Goal: Transaction & Acquisition: Purchase product/service

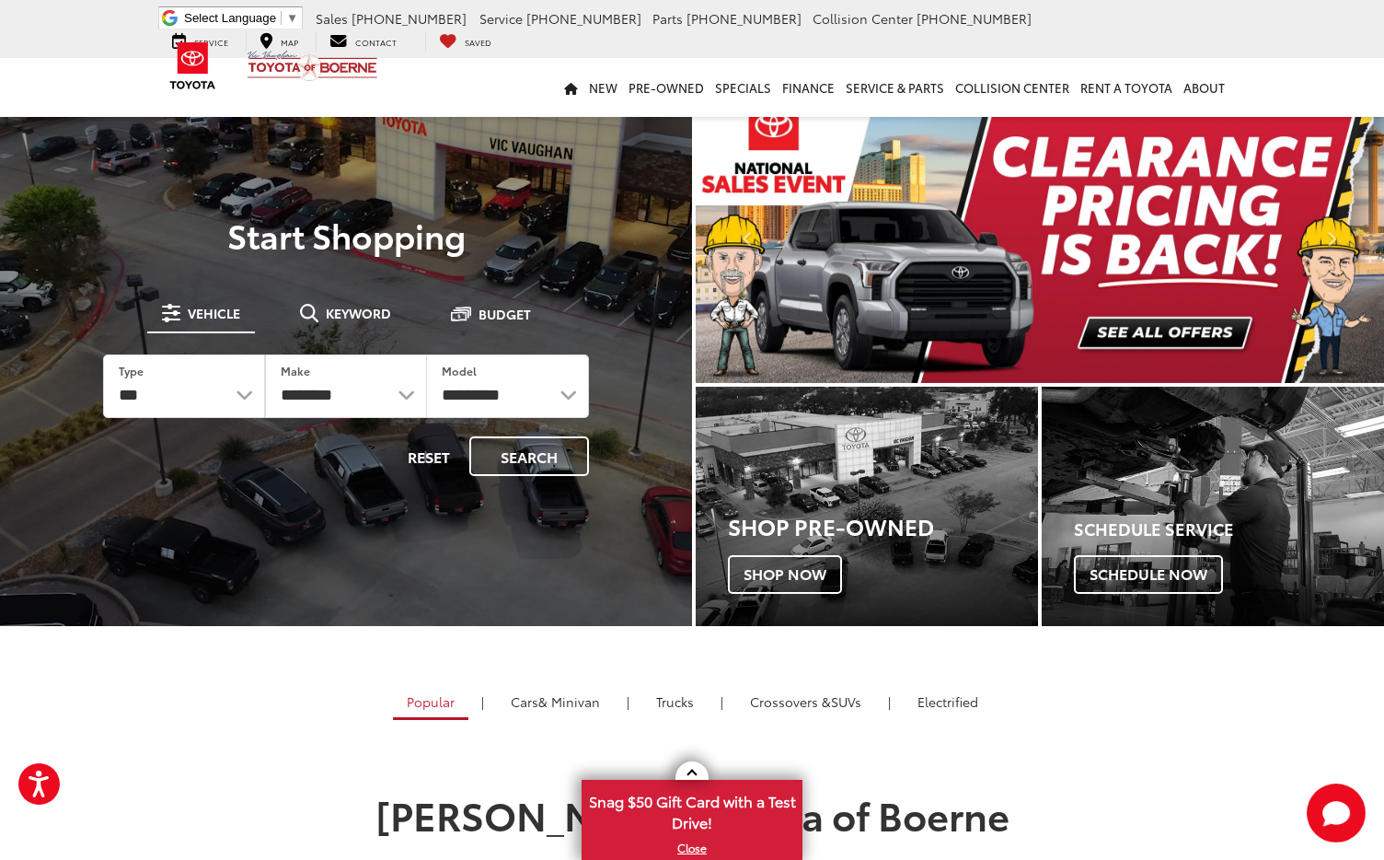
click at [385, 17] on span "[PHONE_NUMBER]" at bounding box center [409, 18] width 115 height 18
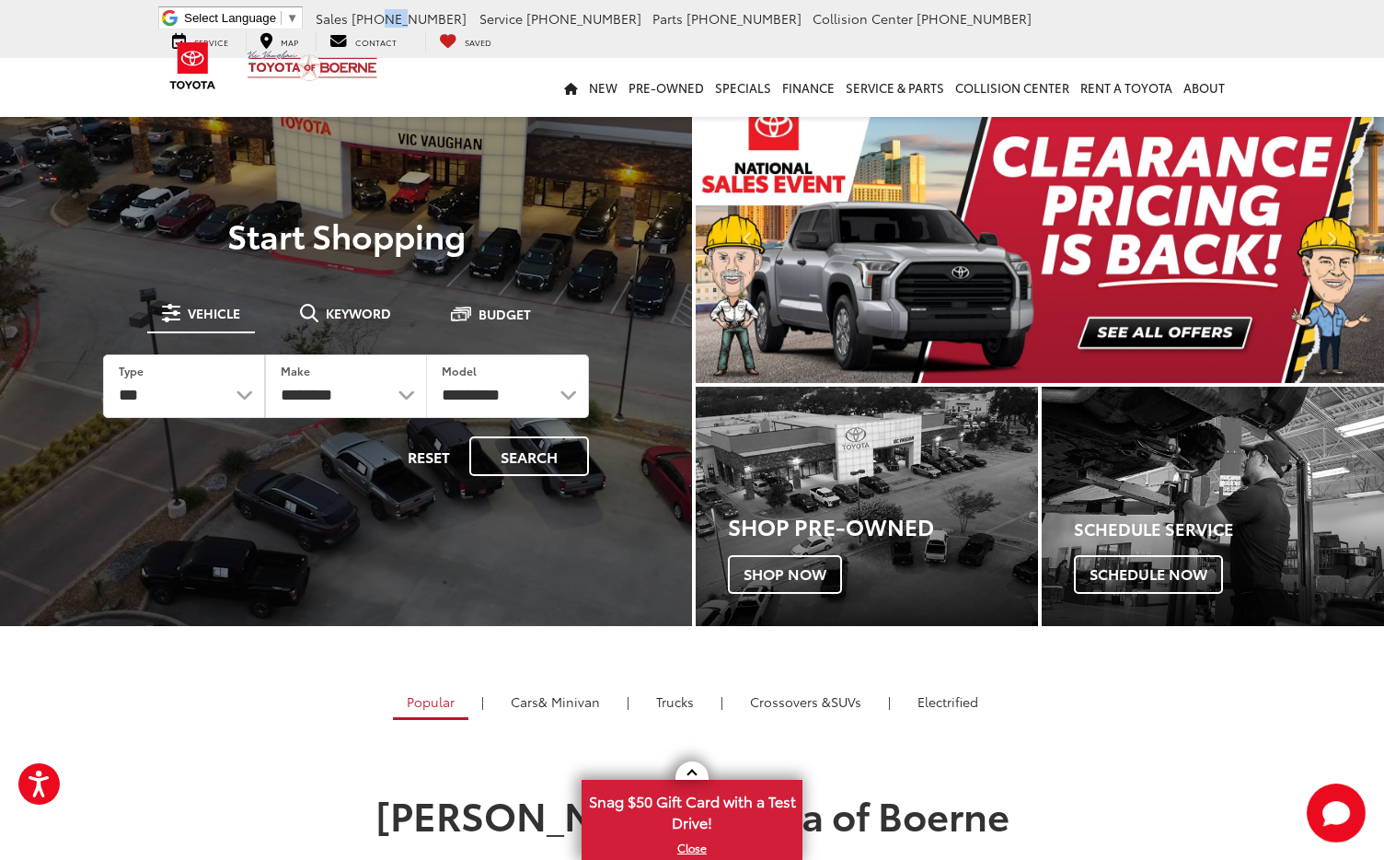
click at [385, 17] on span "[PHONE_NUMBER]" at bounding box center [409, 18] width 115 height 18
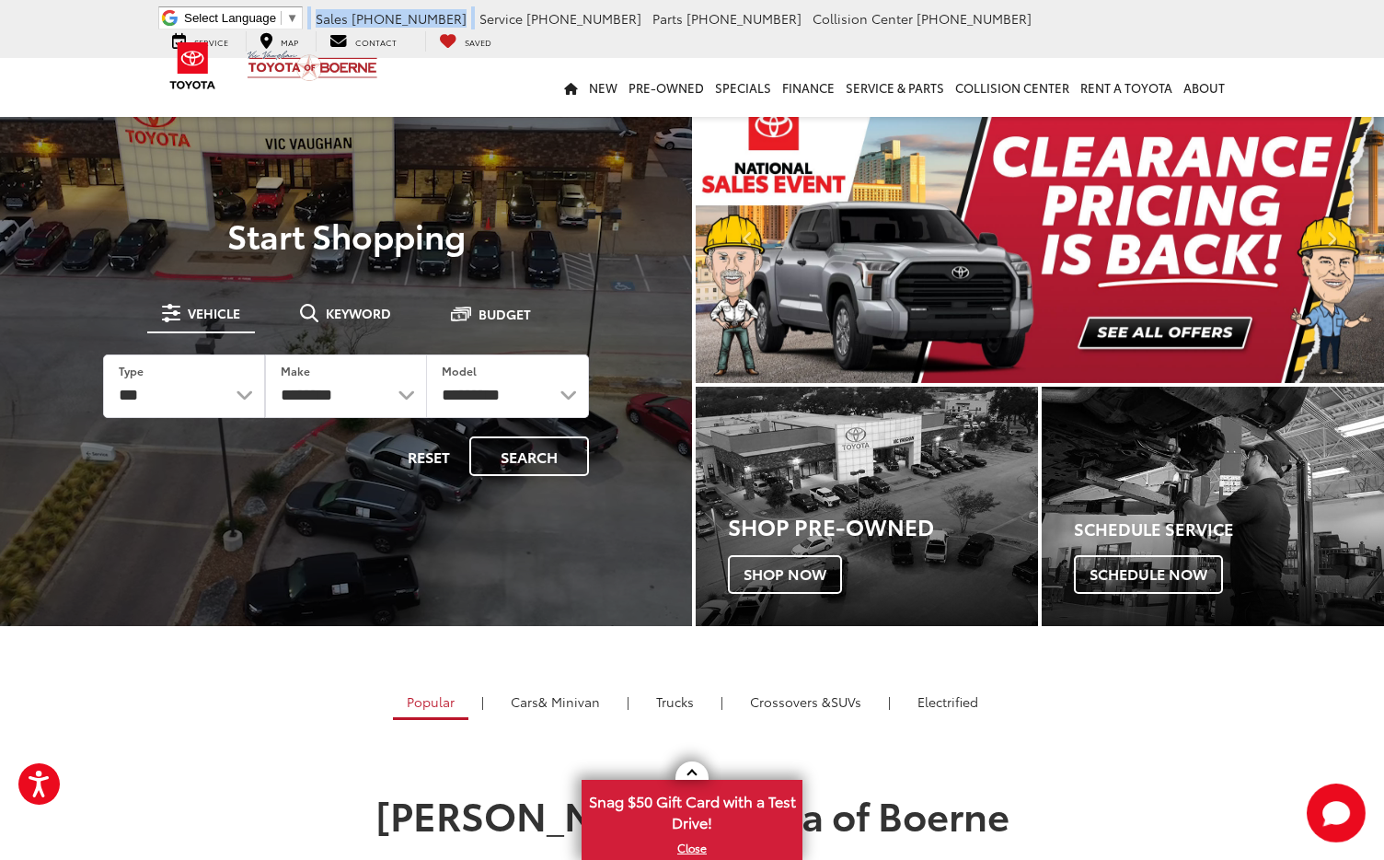
click at [385, 17] on span "[PHONE_NUMBER]" at bounding box center [409, 18] width 115 height 18
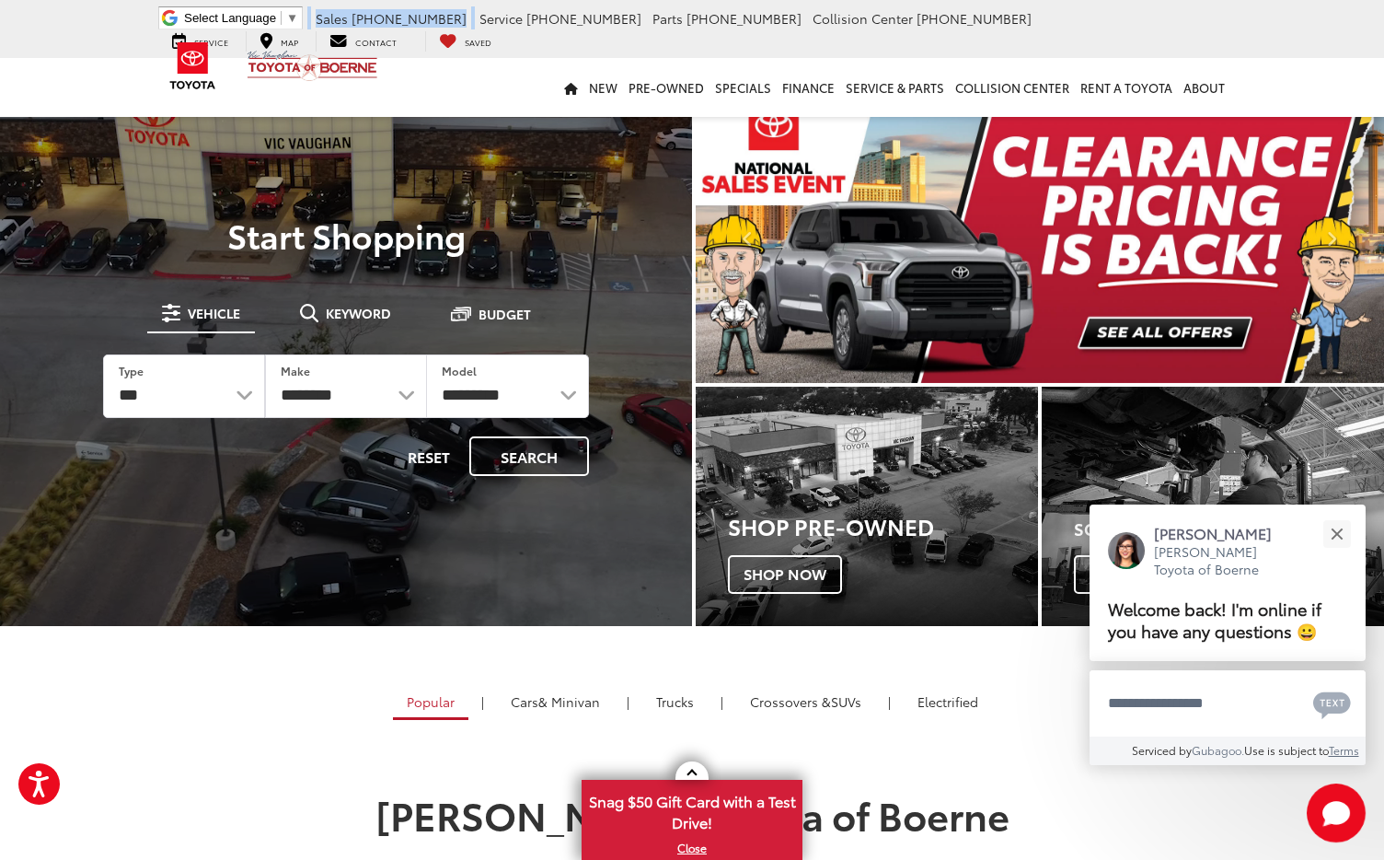
click at [370, 19] on span "[PHONE_NUMBER]" at bounding box center [409, 18] width 115 height 18
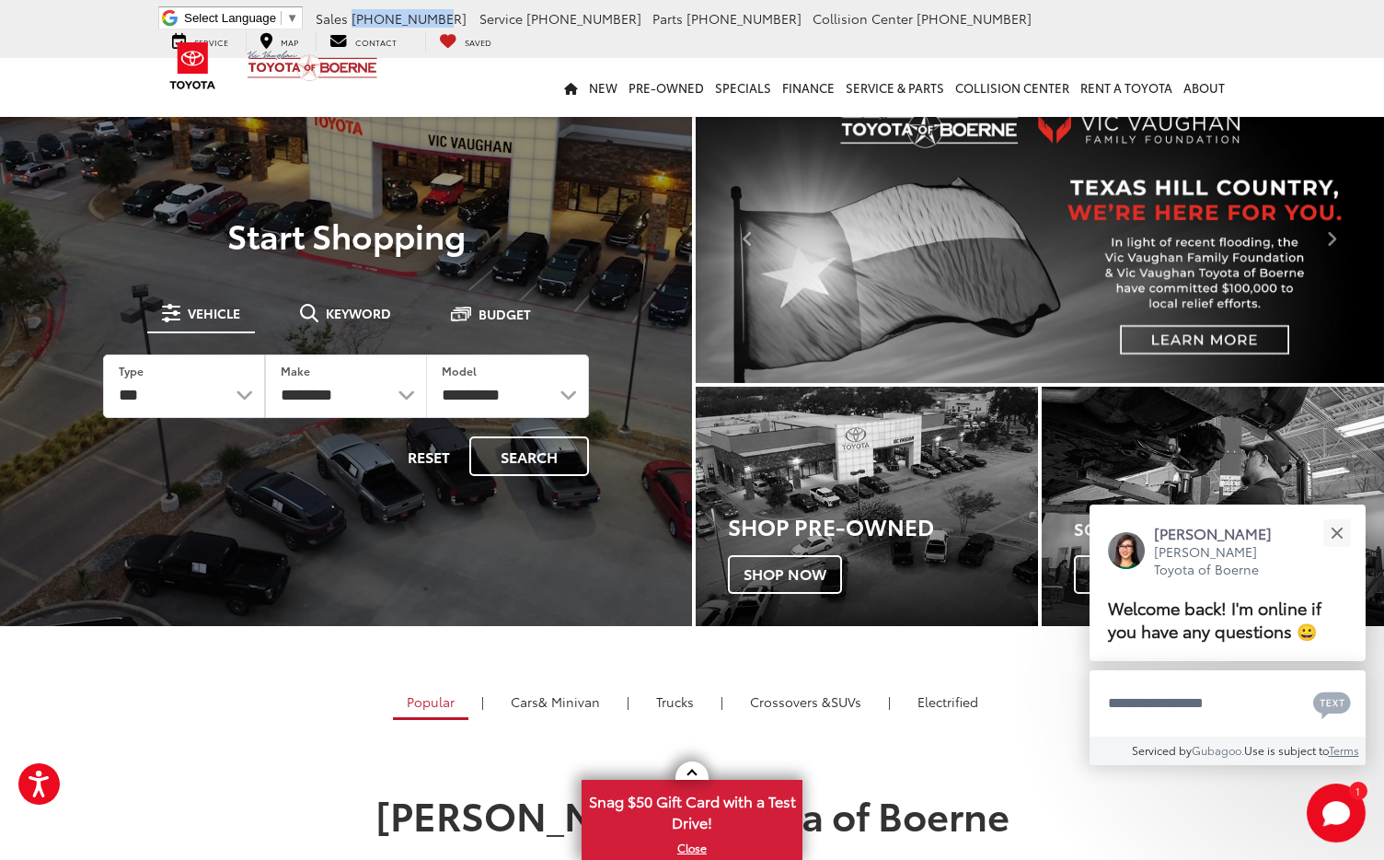
drag, startPoint x: 353, startPoint y: 22, endPoint x: 434, endPoint y: 24, distance: 81.9
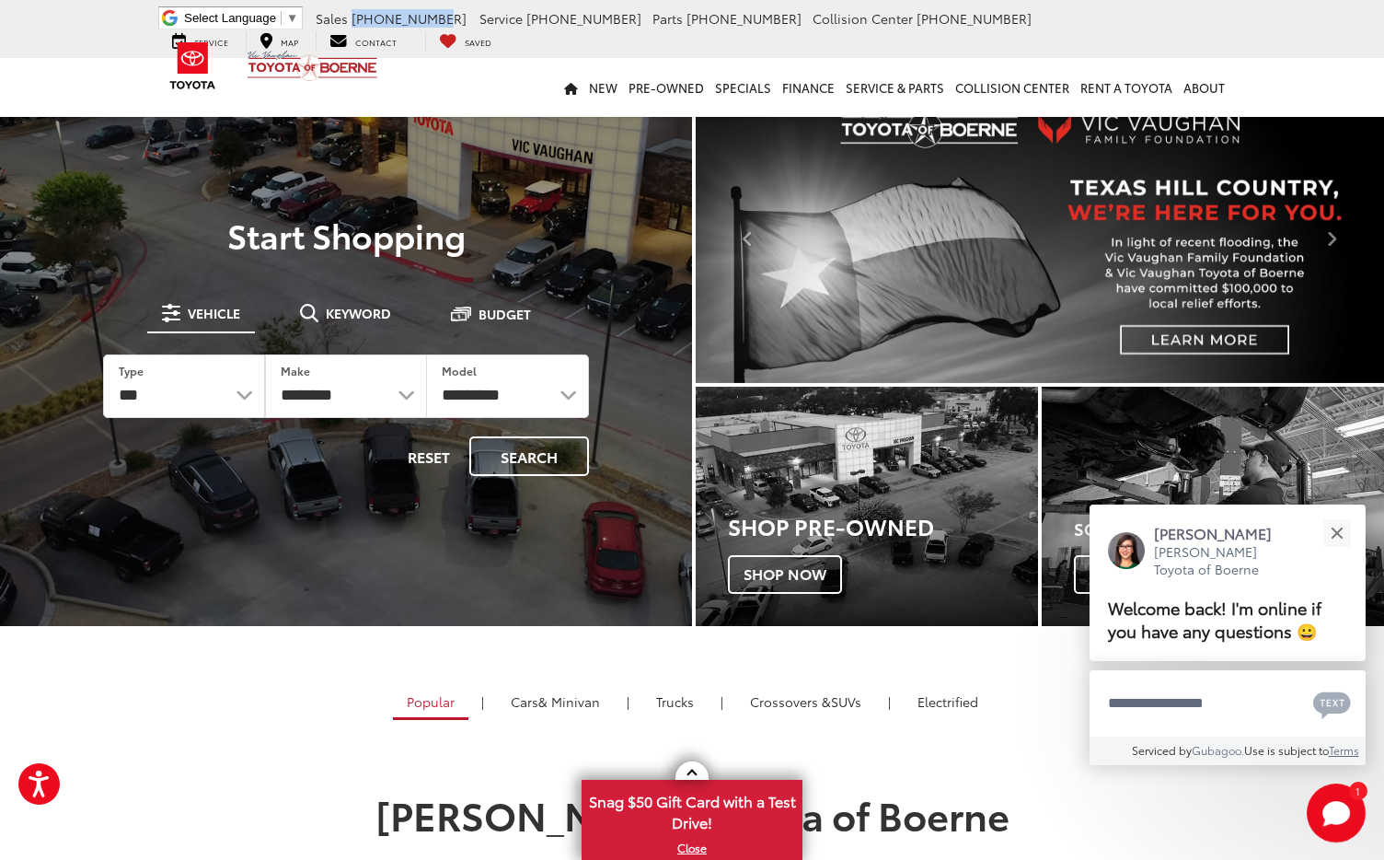
click at [434, 24] on li "Sales 726-222-1164" at bounding box center [391, 18] width 160 height 18
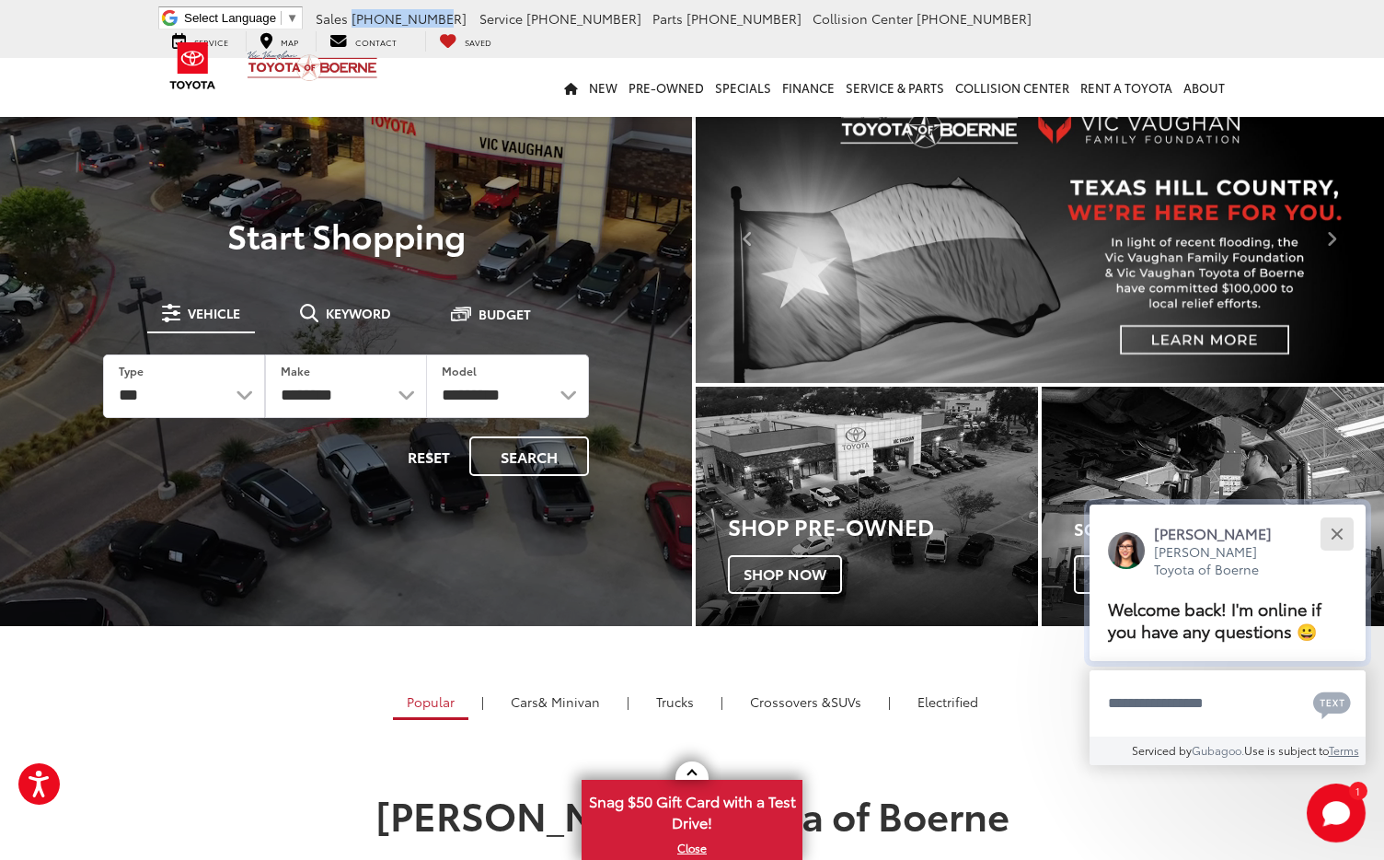
click at [1327, 530] on button "Close" at bounding box center [1337, 534] width 40 height 40
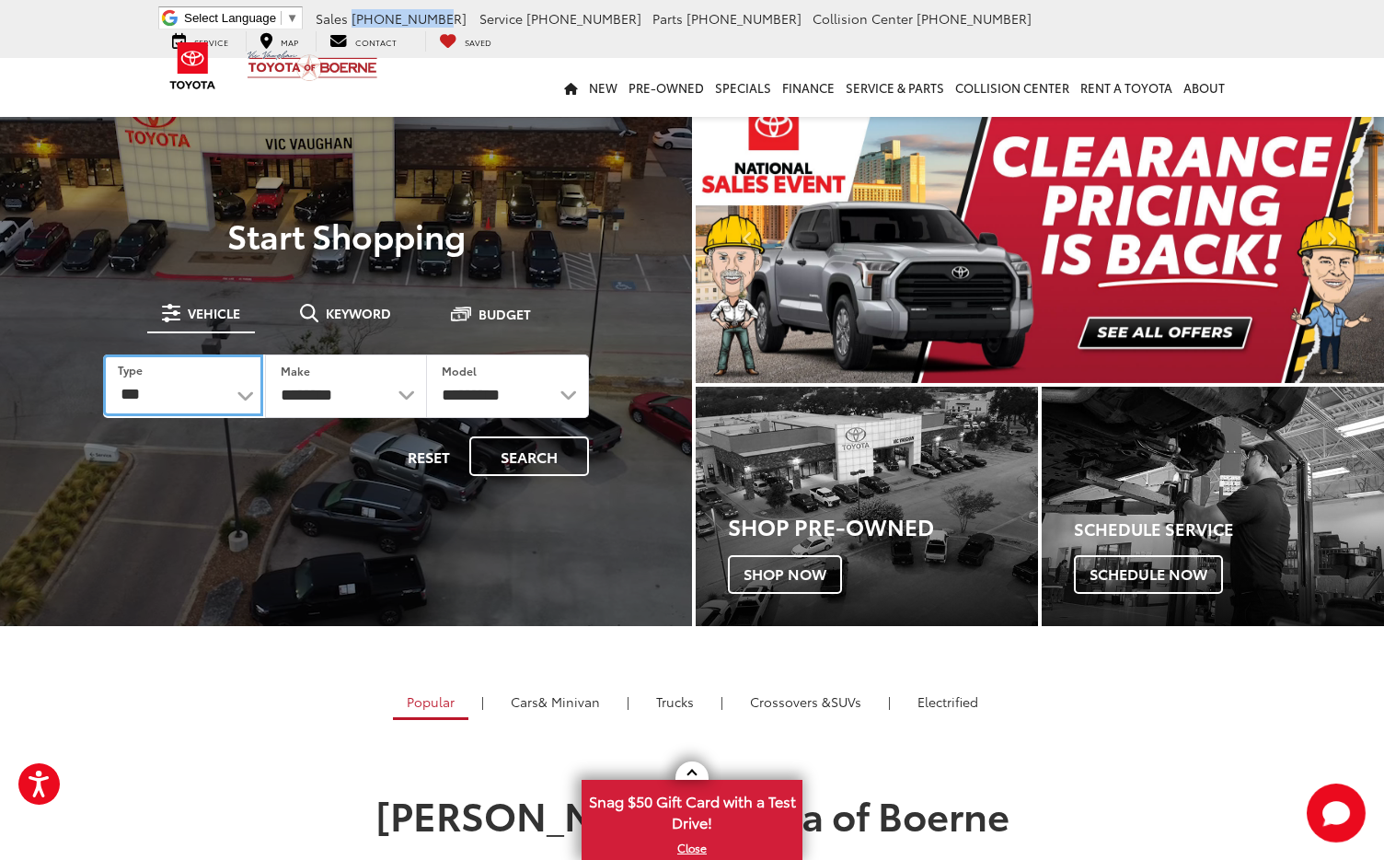
click at [239, 393] on select "*** *** **** *********" at bounding box center [183, 385] width 160 height 62
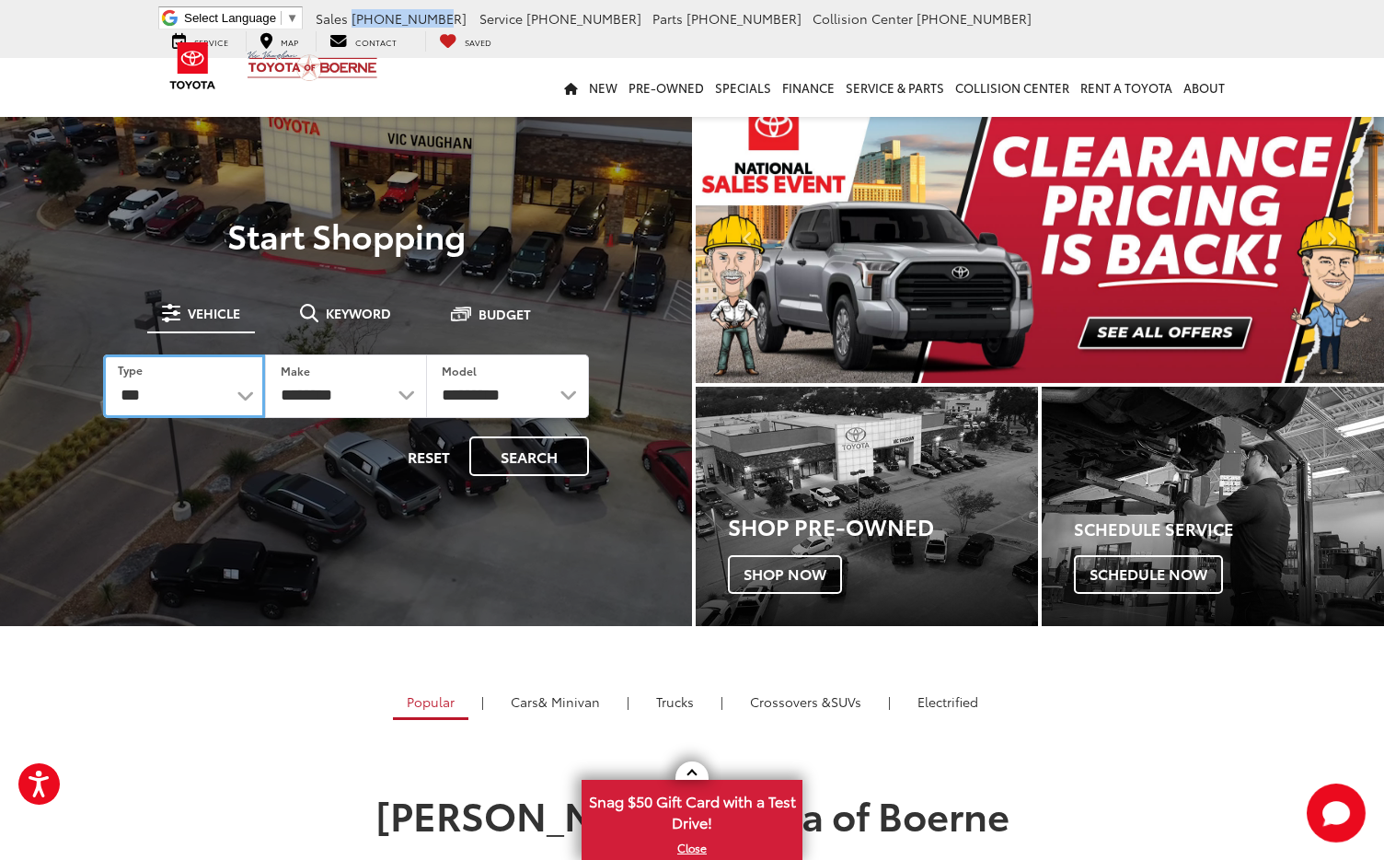
select select "******"
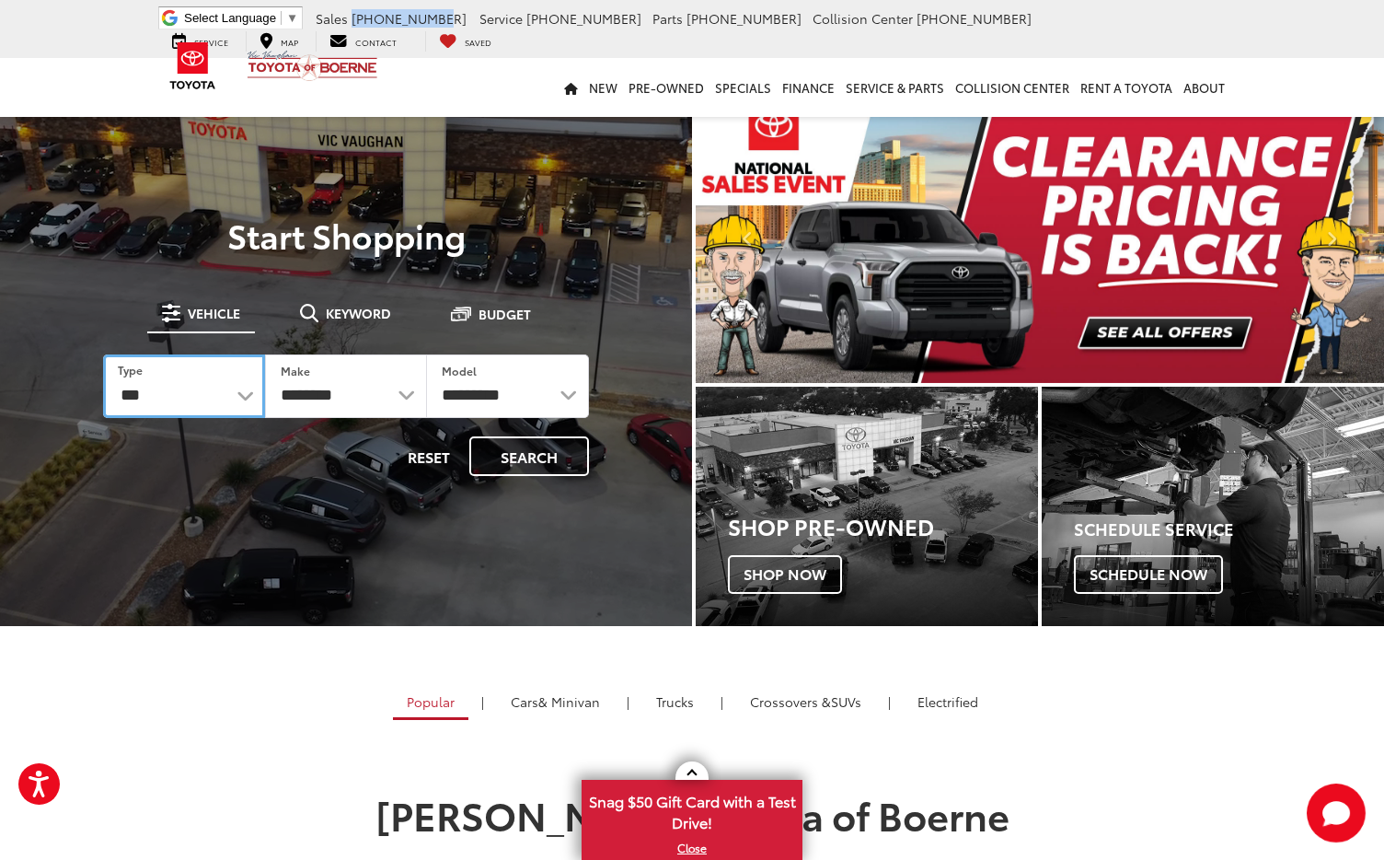
click at [103, 354] on select "*** *** **** *********" at bounding box center [184, 386] width 162 height 64
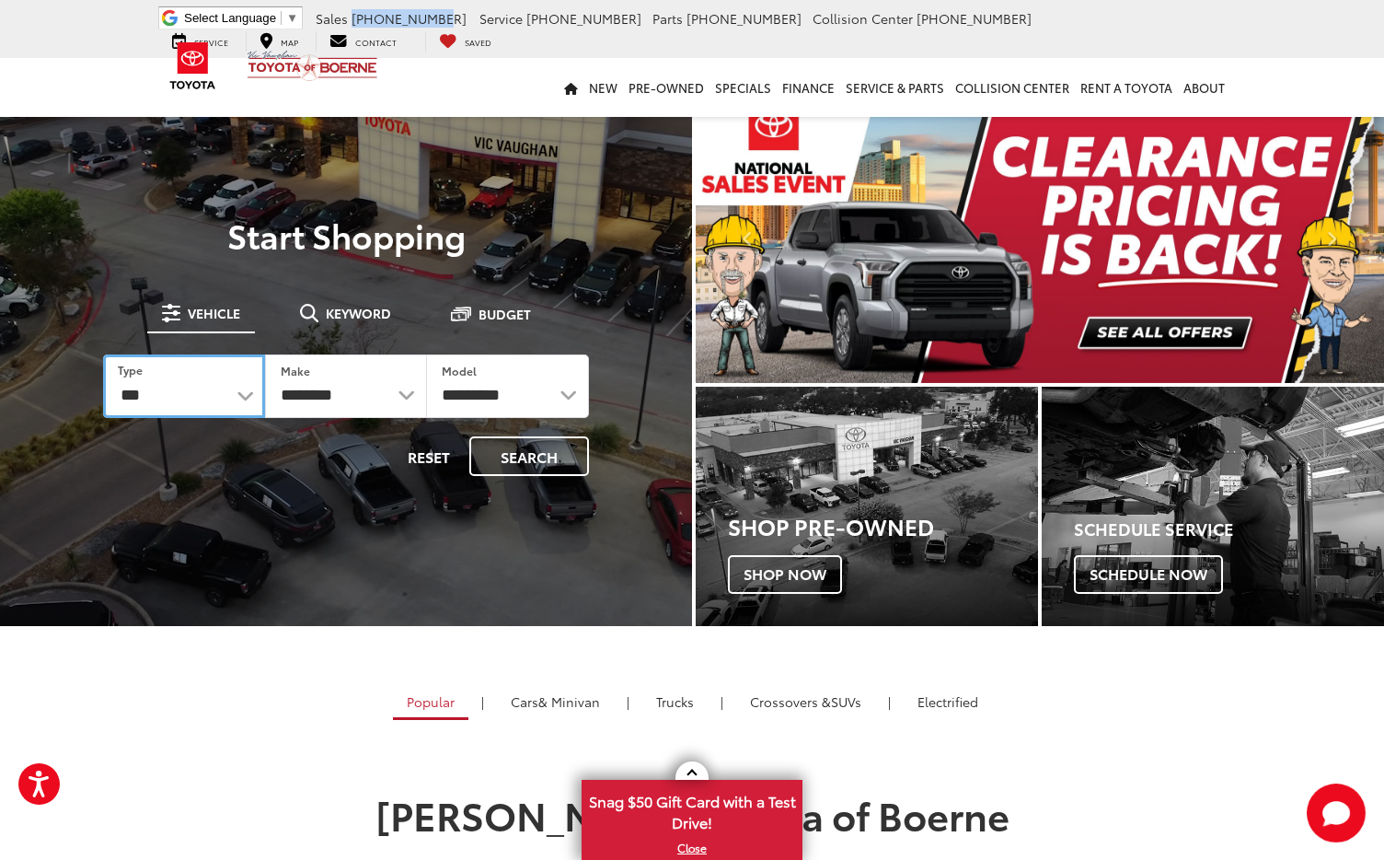
select select "******"
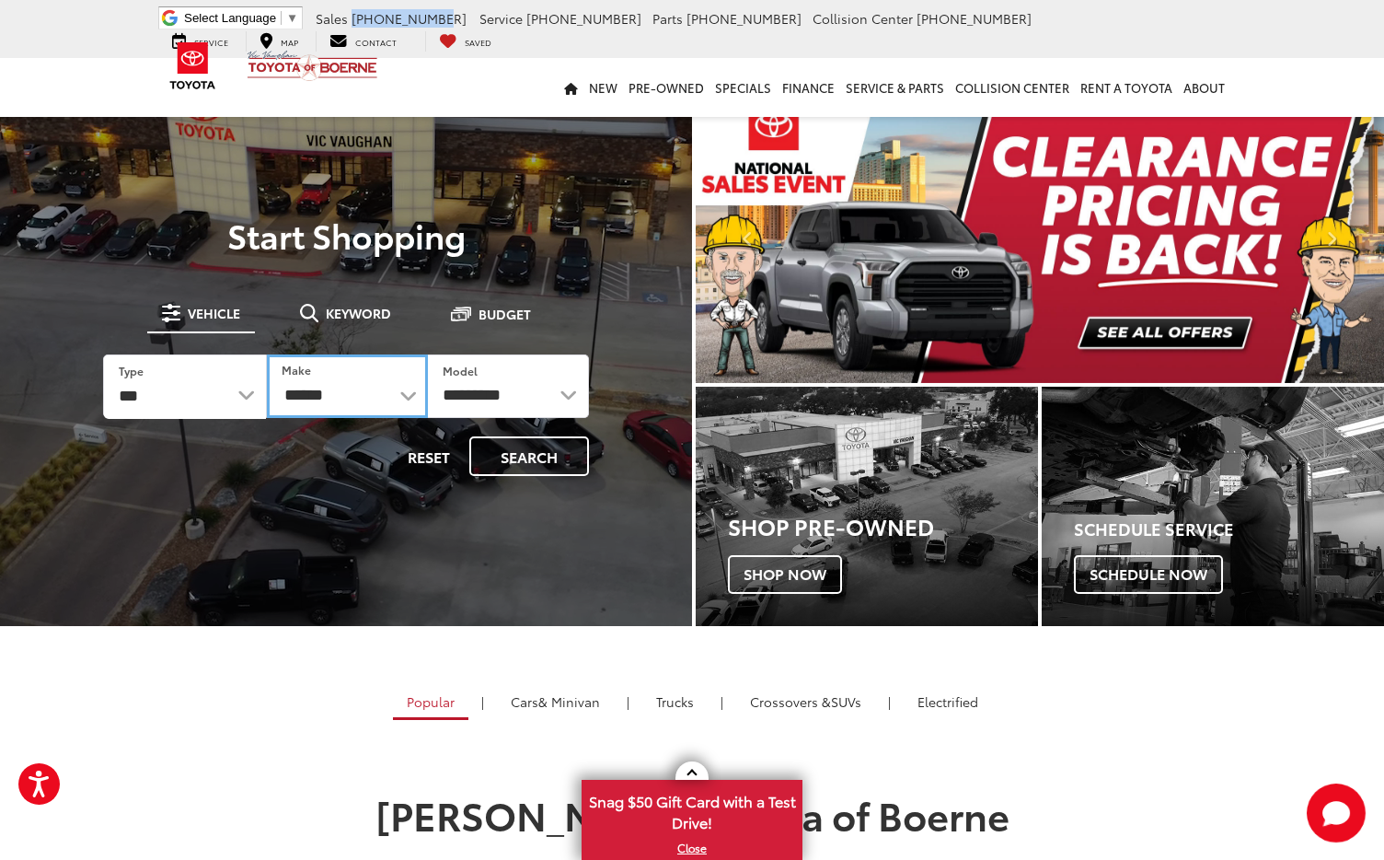
click at [376, 401] on select "******** ******" at bounding box center [347, 386] width 161 height 64
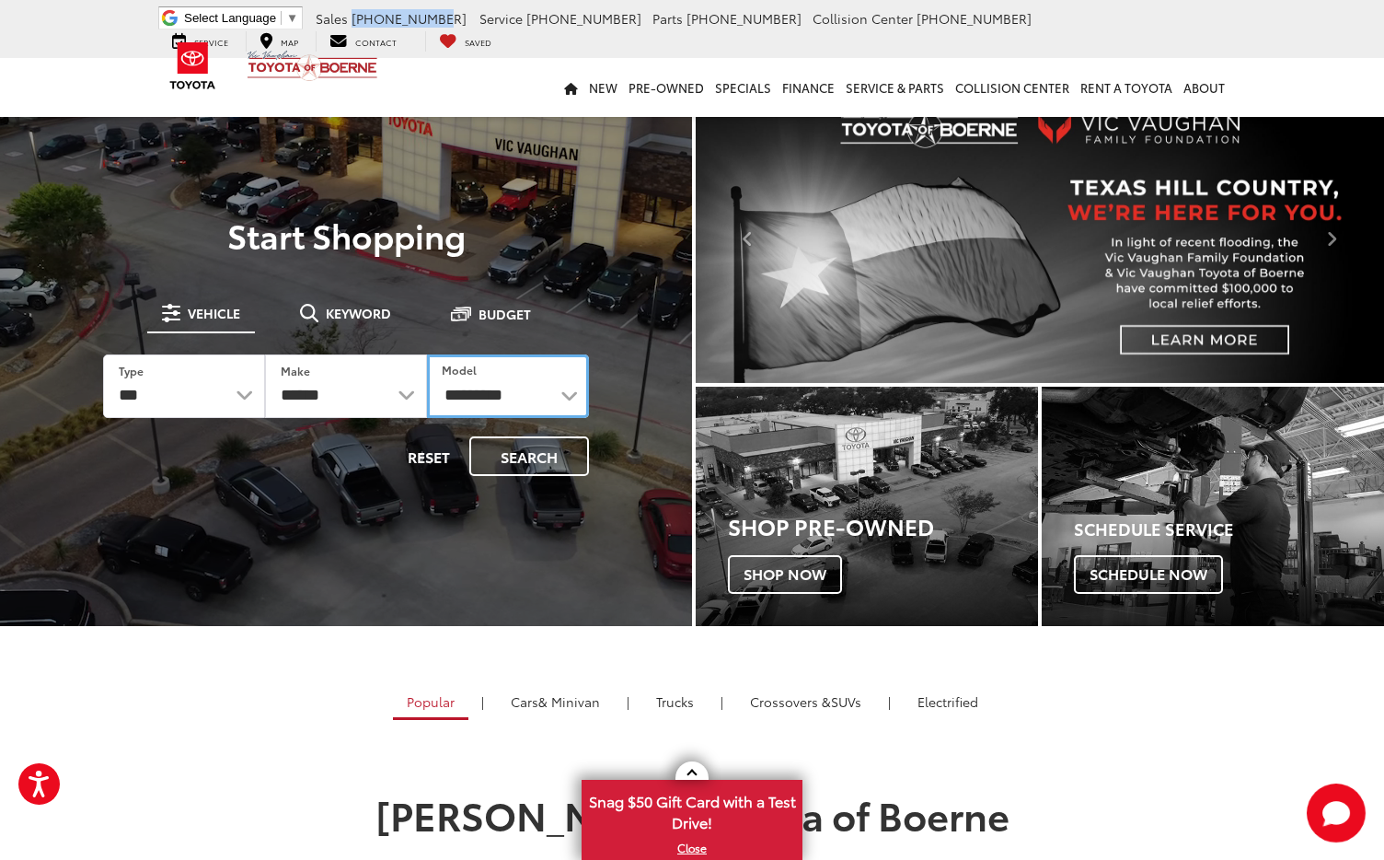
click at [482, 395] on select "**********" at bounding box center [508, 386] width 162 height 64
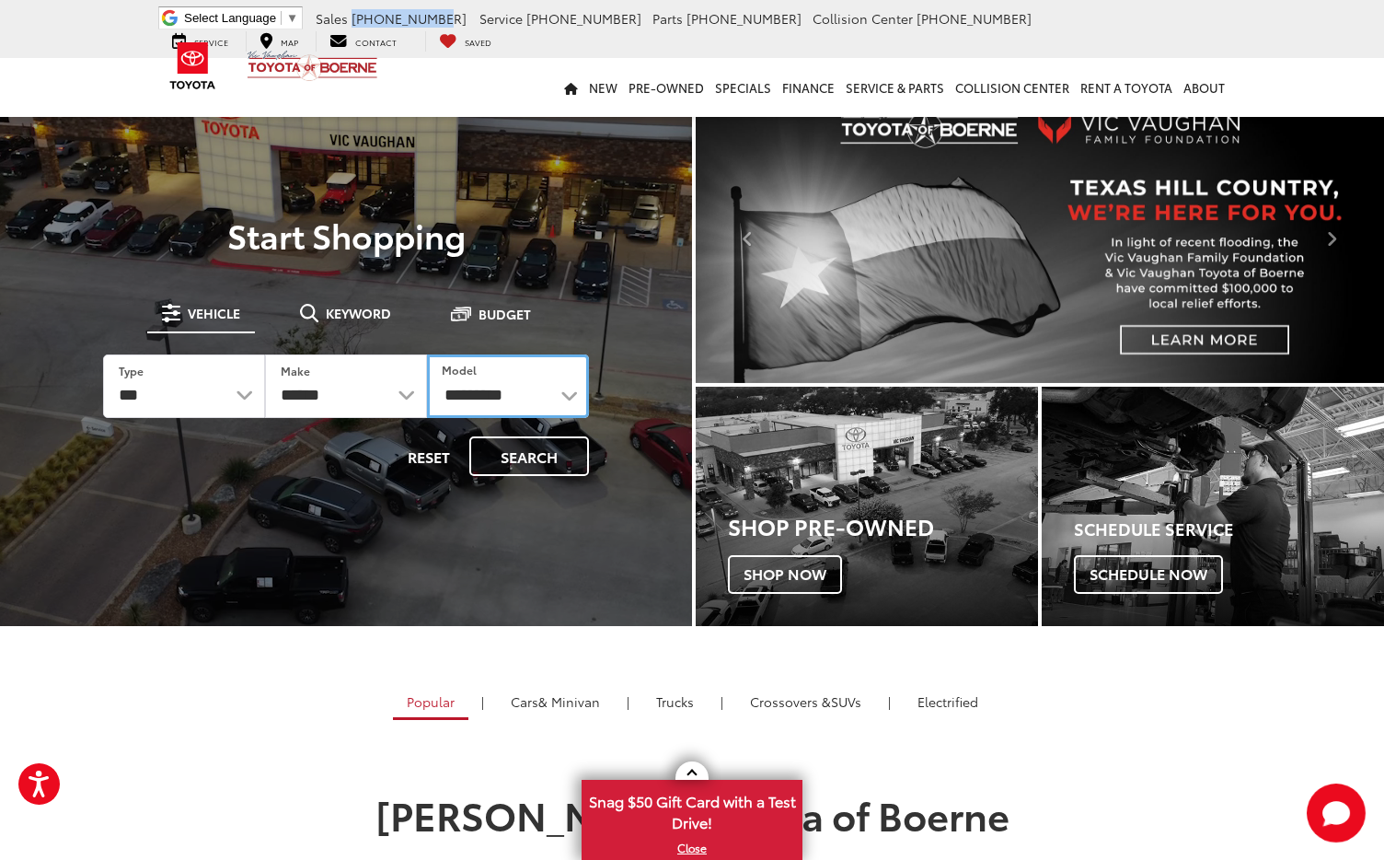
select select "****"
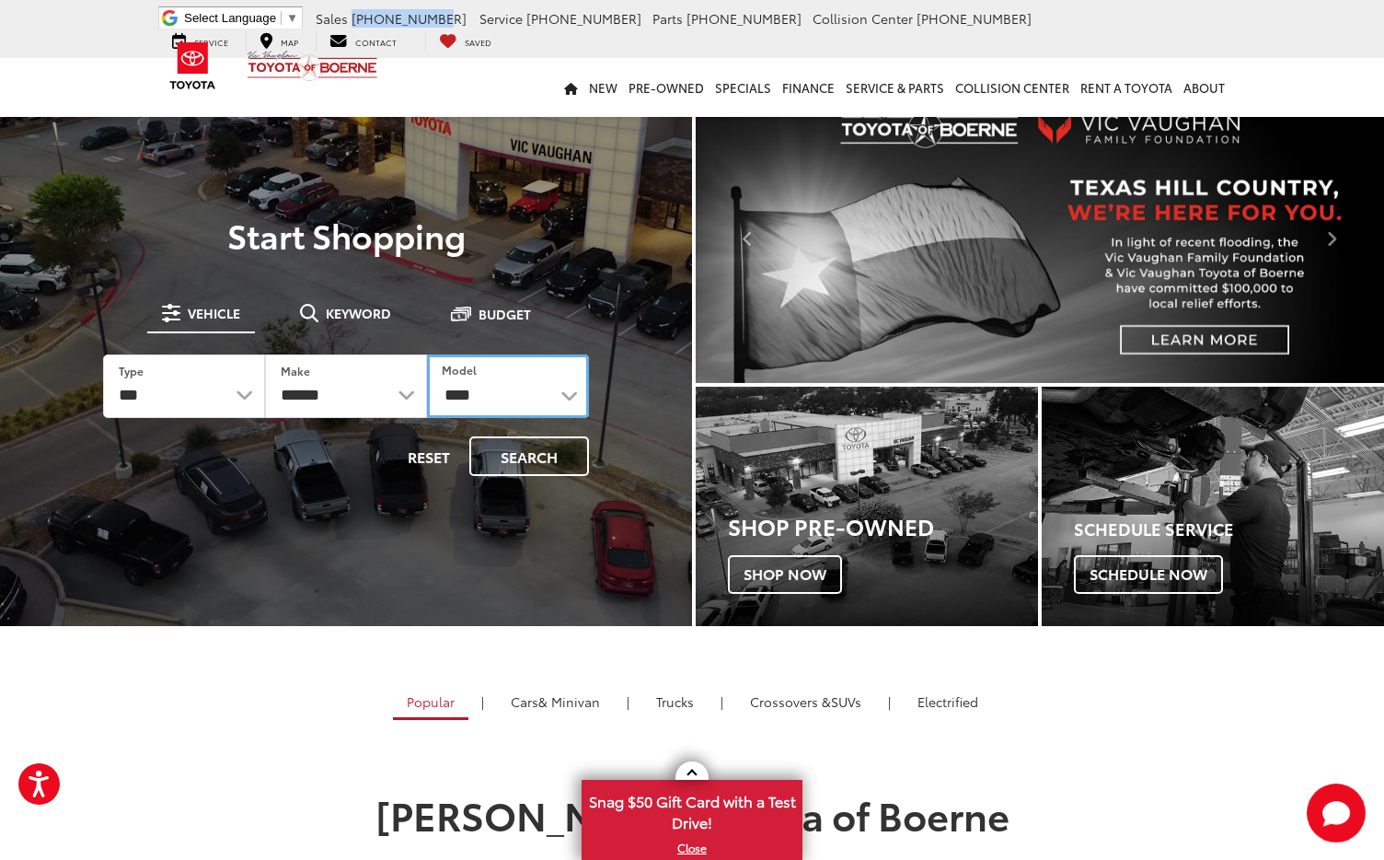
click at [427, 354] on select "**********" at bounding box center [508, 386] width 162 height 64
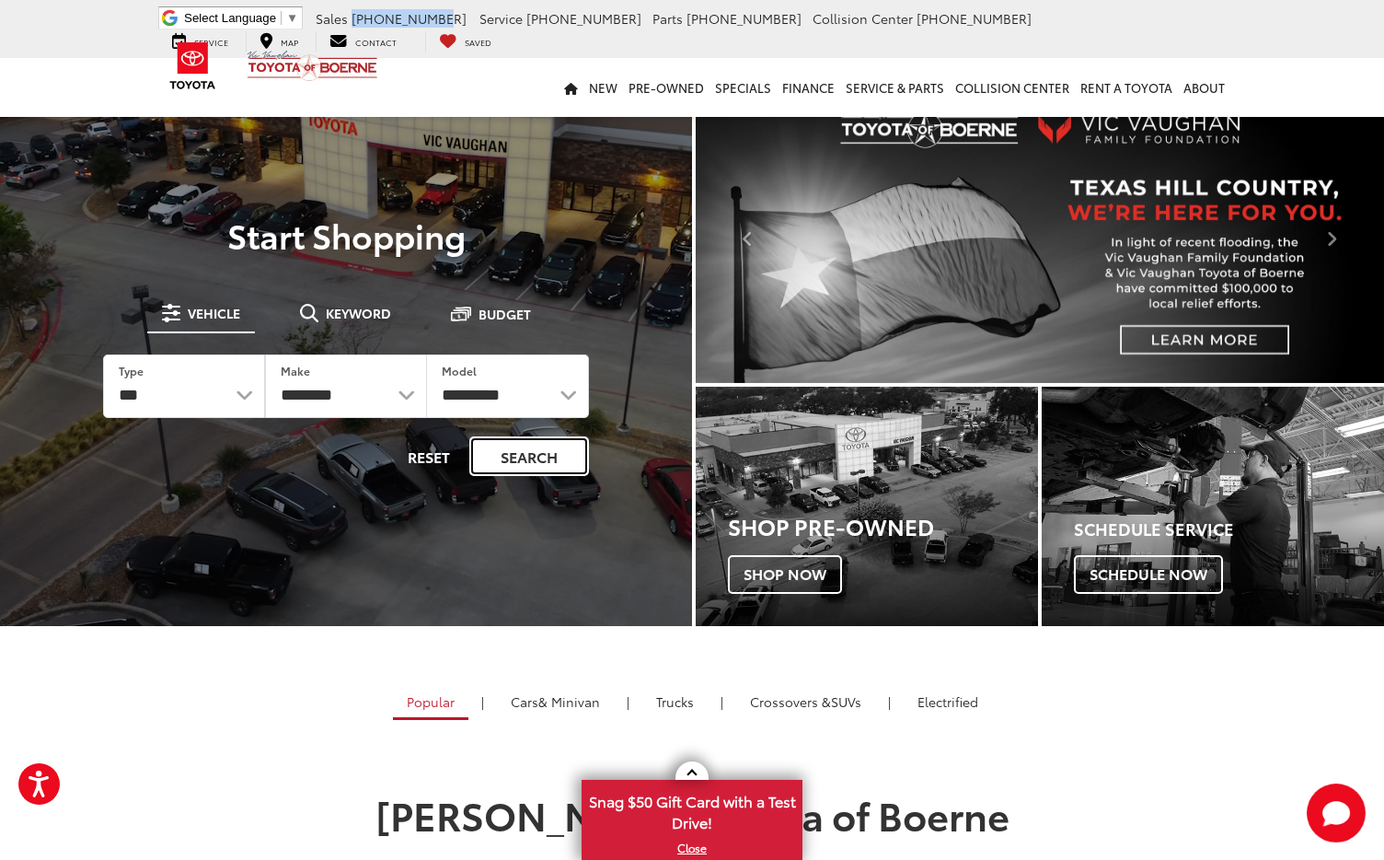
click at [538, 454] on button "Search" at bounding box center [529, 456] width 120 height 40
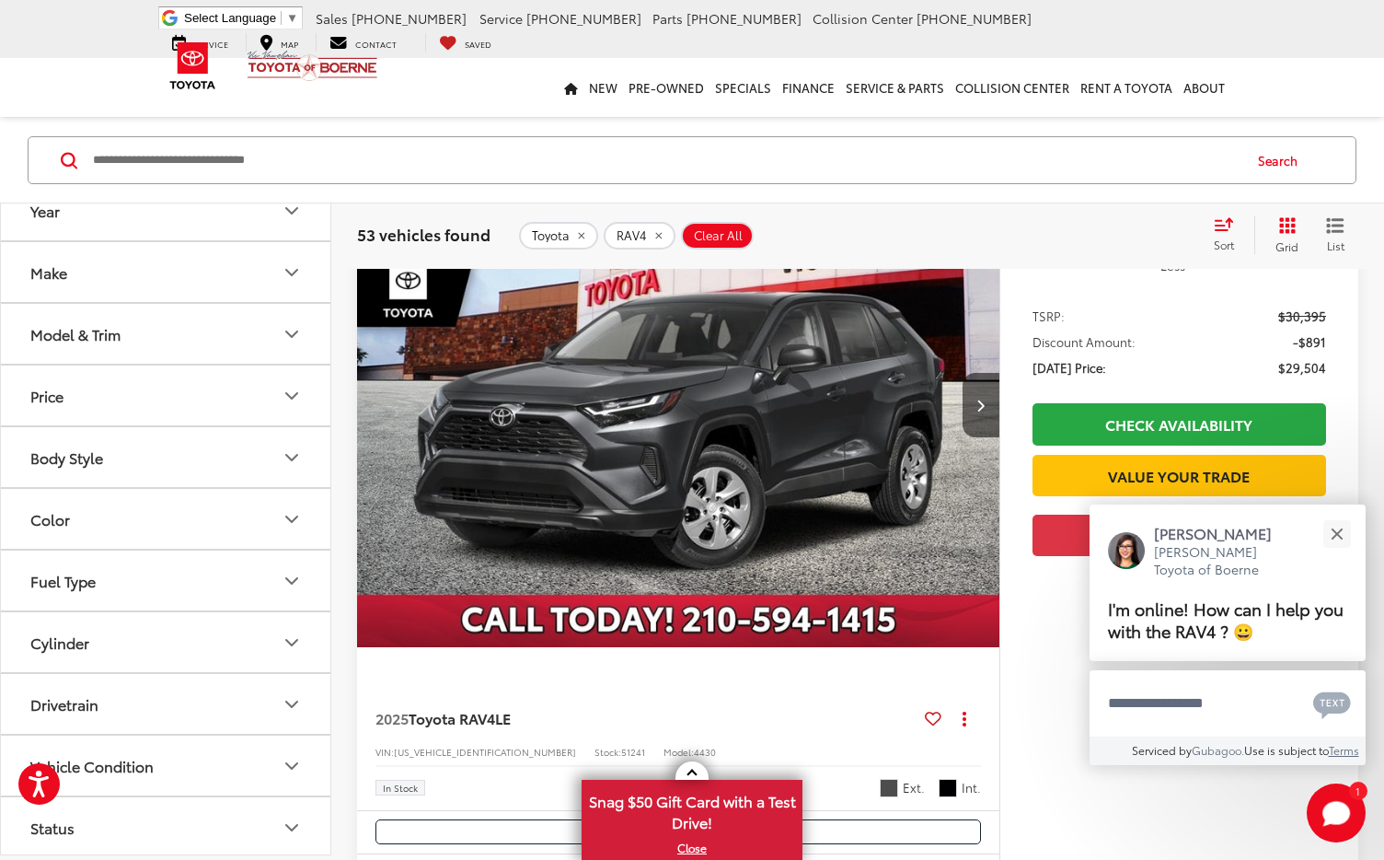
scroll to position [293, 0]
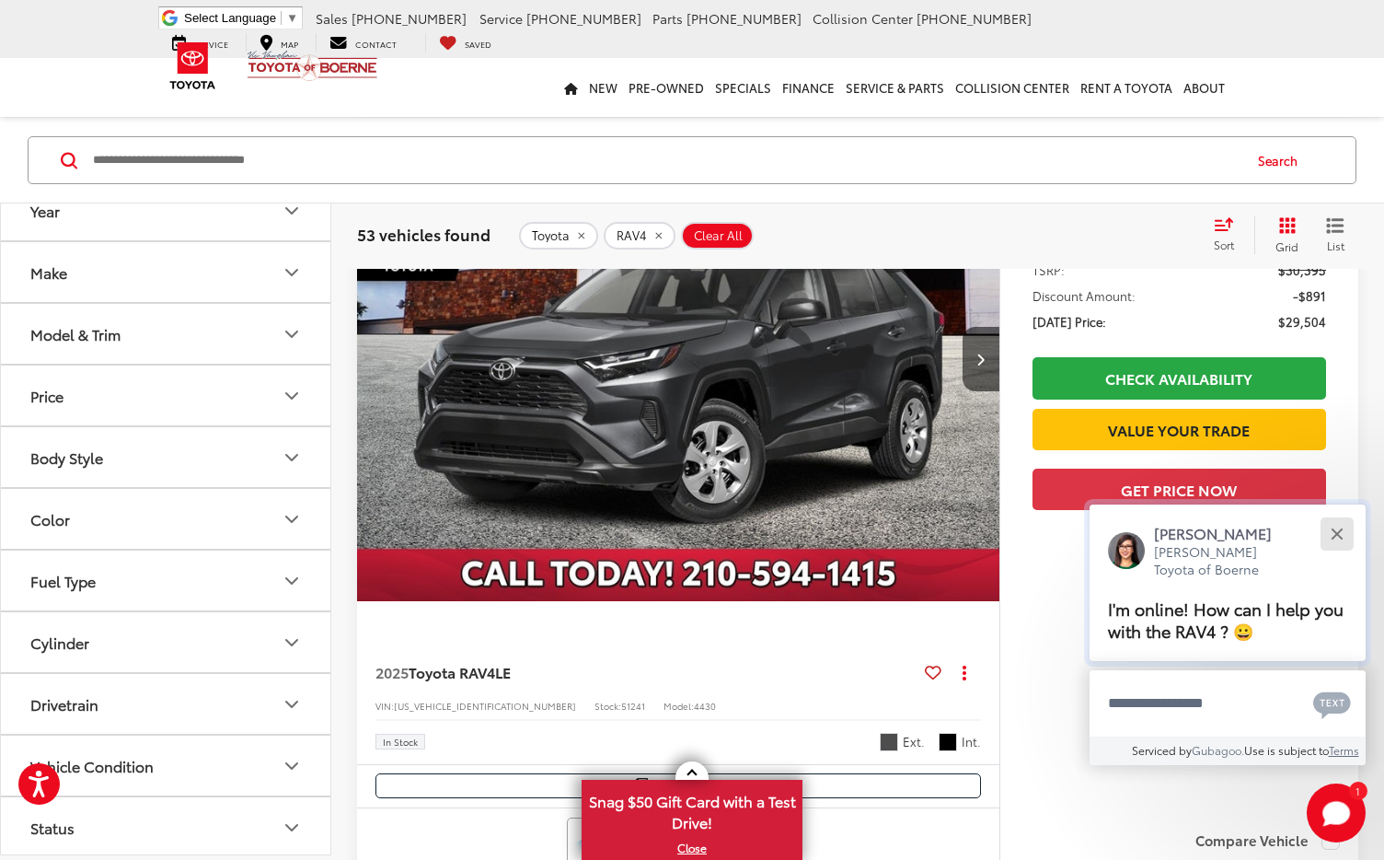
click at [1335, 530] on div "Close" at bounding box center [1337, 533] width 12 height 12
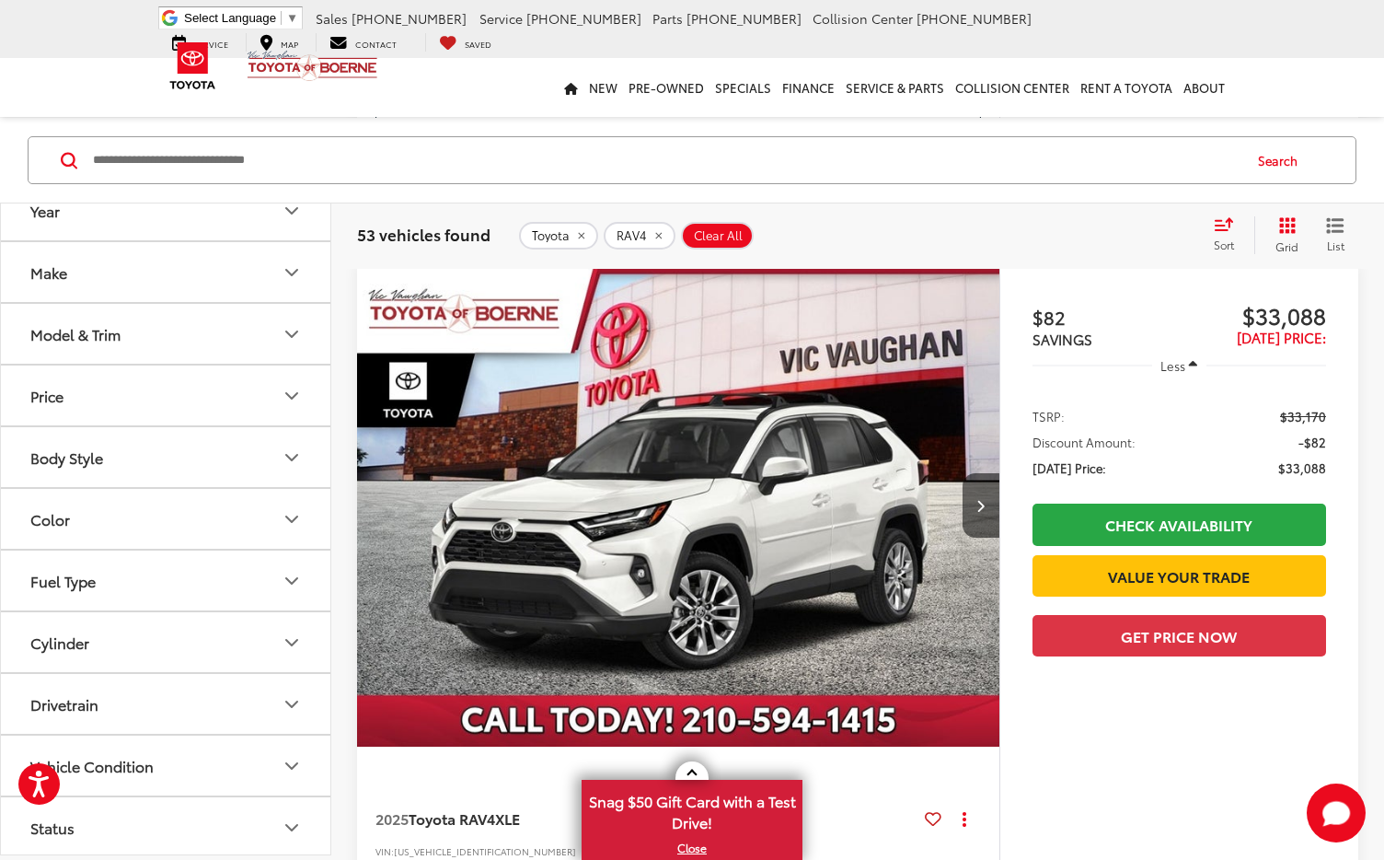
scroll to position [947, 0]
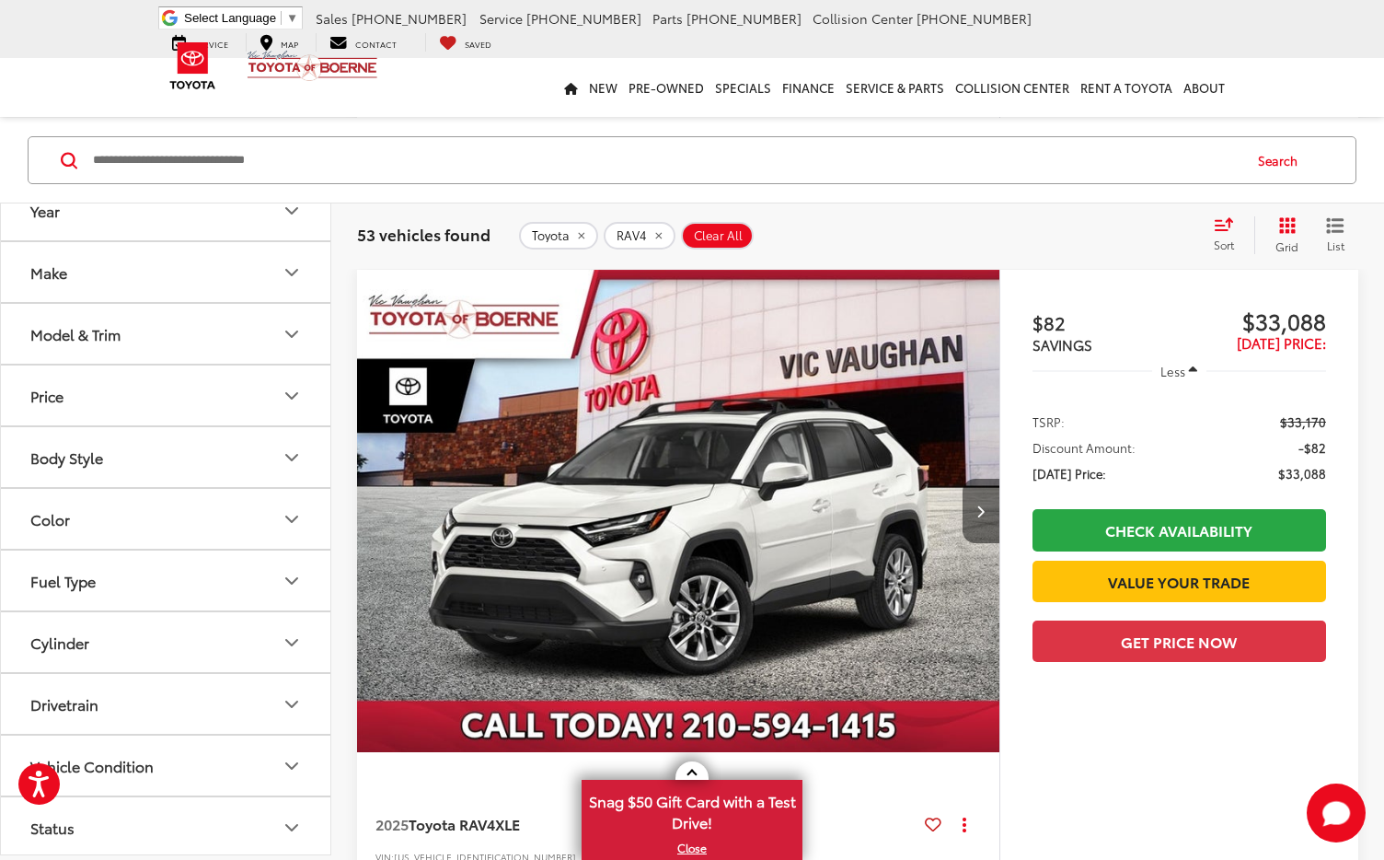
click at [980, 512] on icon "Next image" at bounding box center [981, 510] width 8 height 13
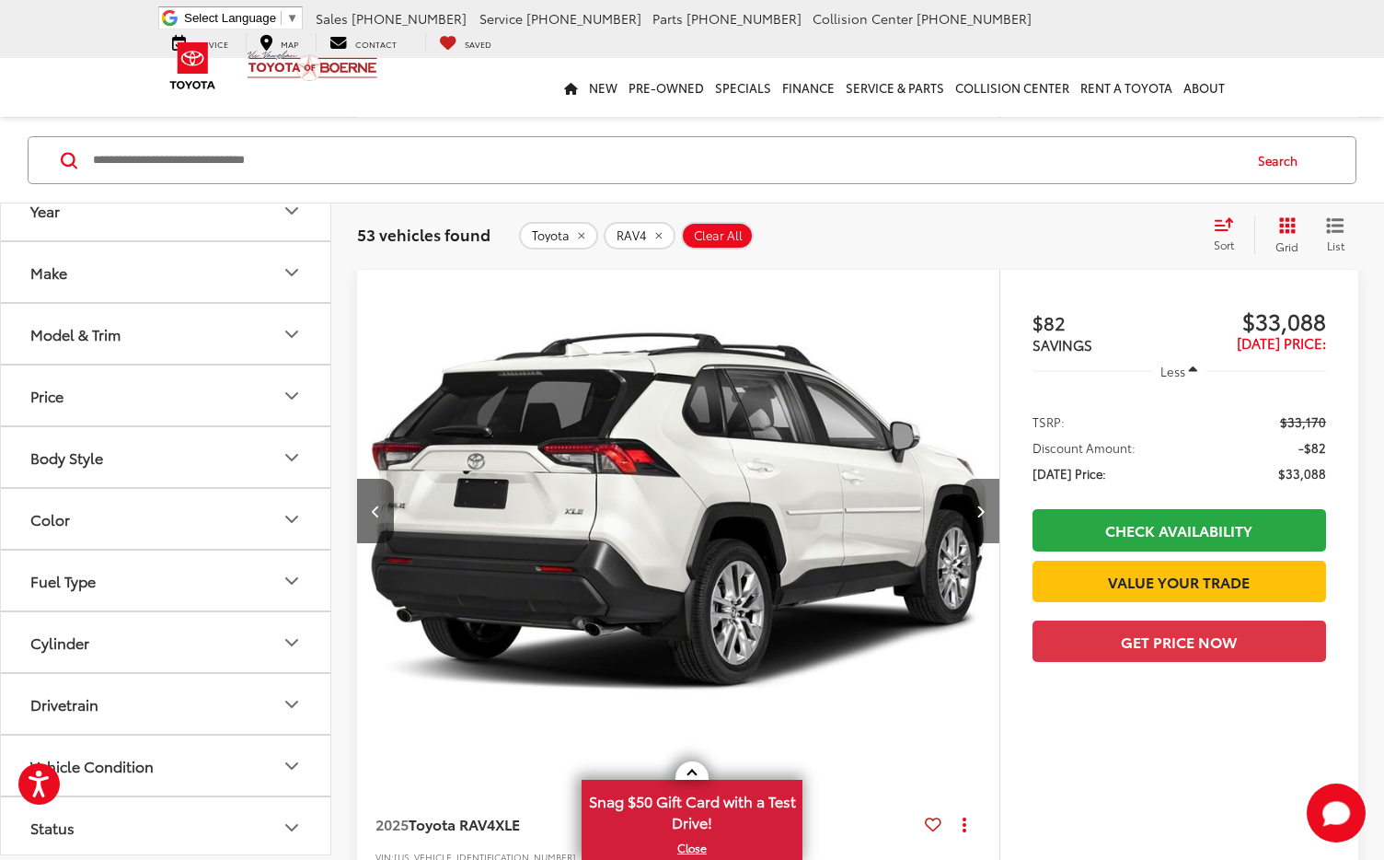
click at [980, 512] on icon "Next image" at bounding box center [981, 510] width 8 height 13
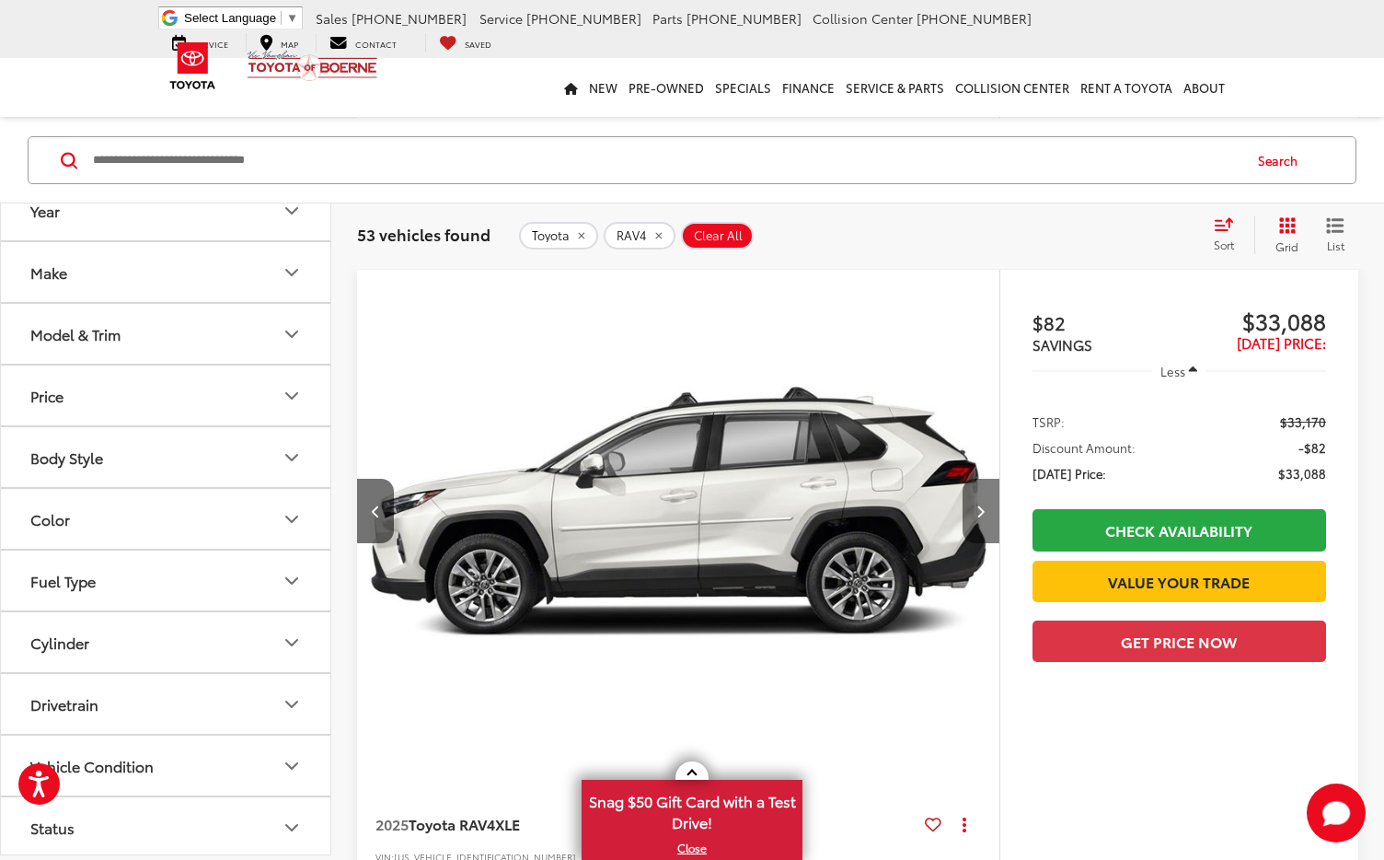
click at [980, 512] on icon "Next image" at bounding box center [981, 510] width 8 height 13
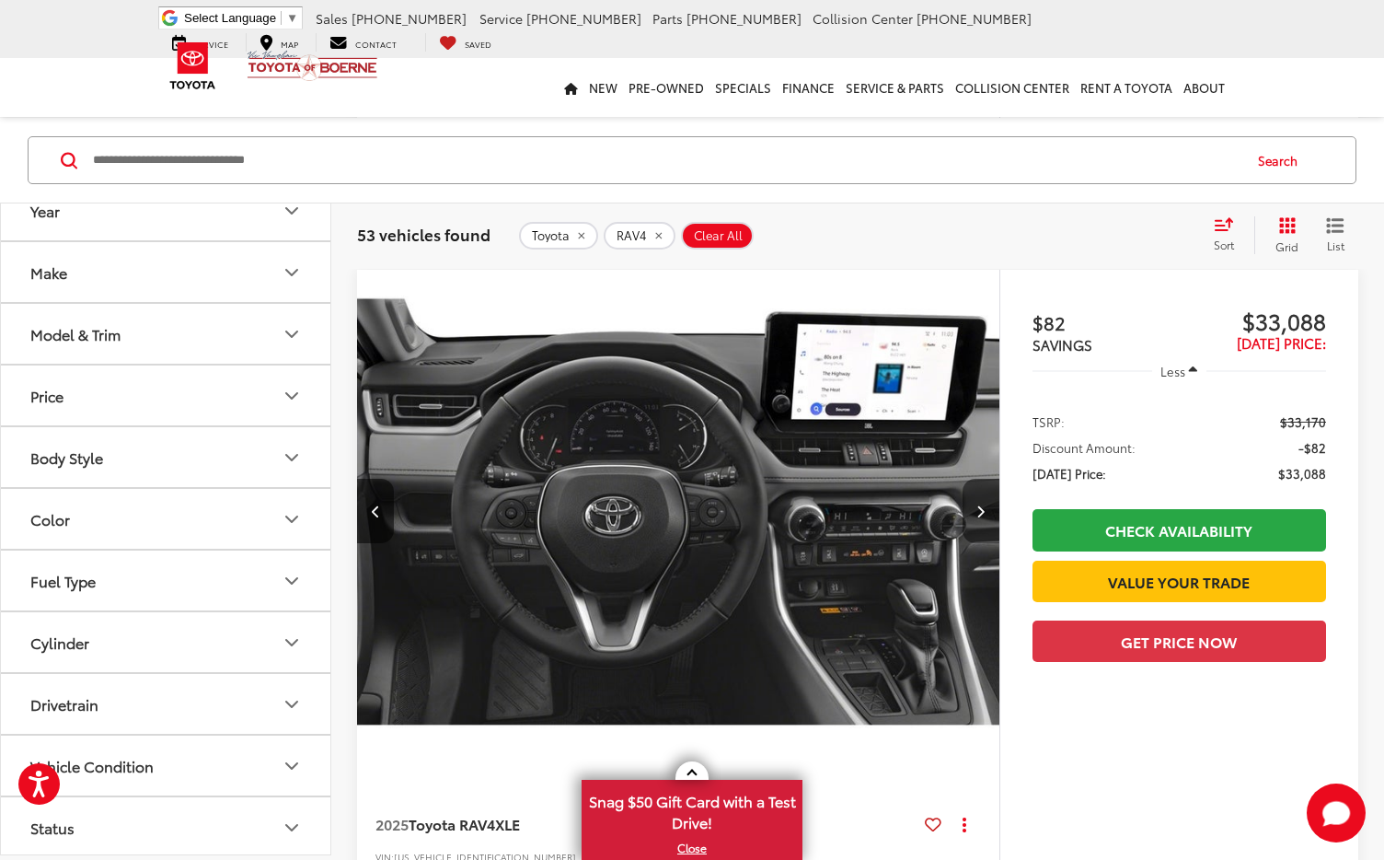
click at [980, 512] on icon "Next image" at bounding box center [981, 510] width 8 height 13
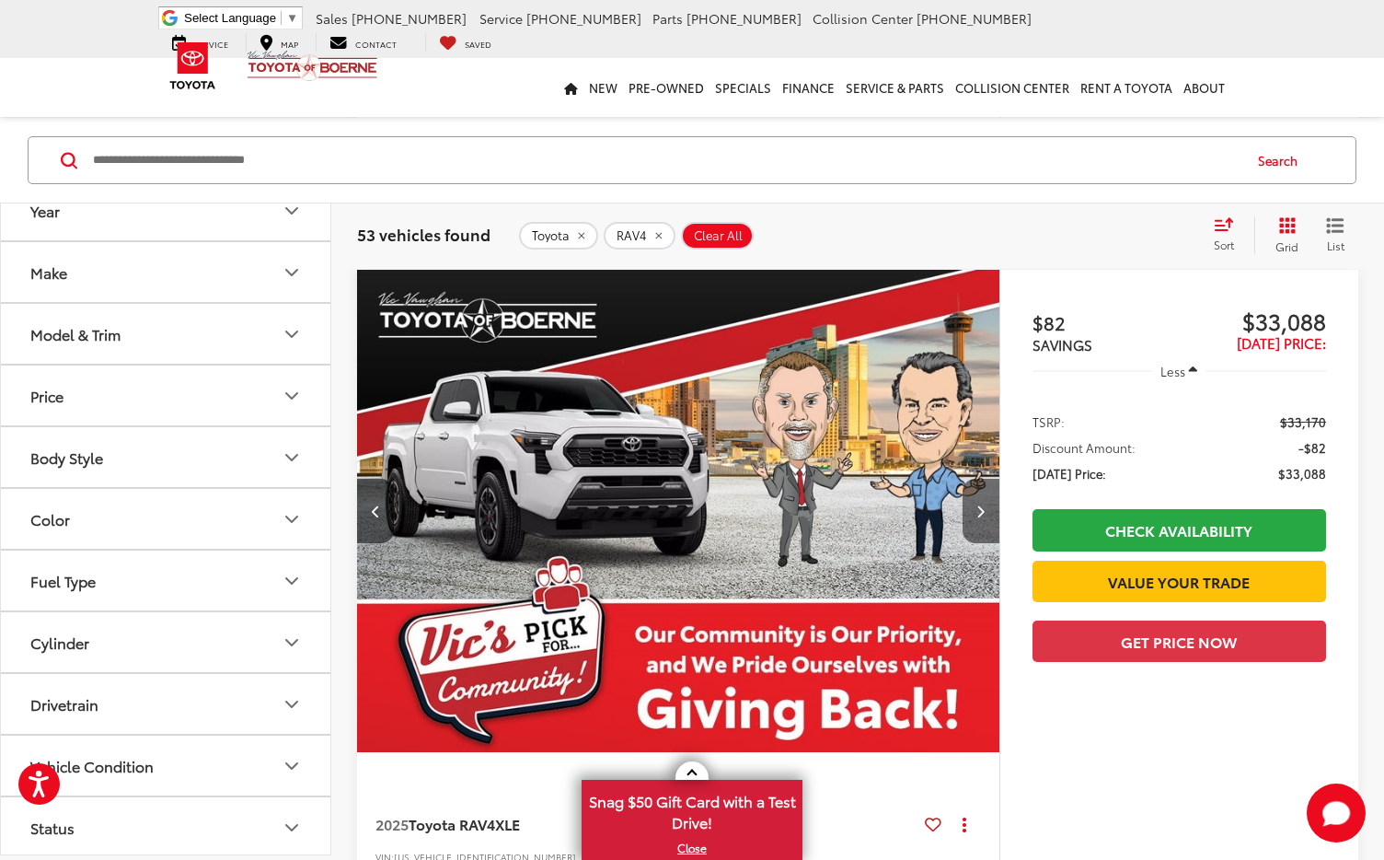
click at [980, 512] on icon "Next image" at bounding box center [981, 510] width 8 height 13
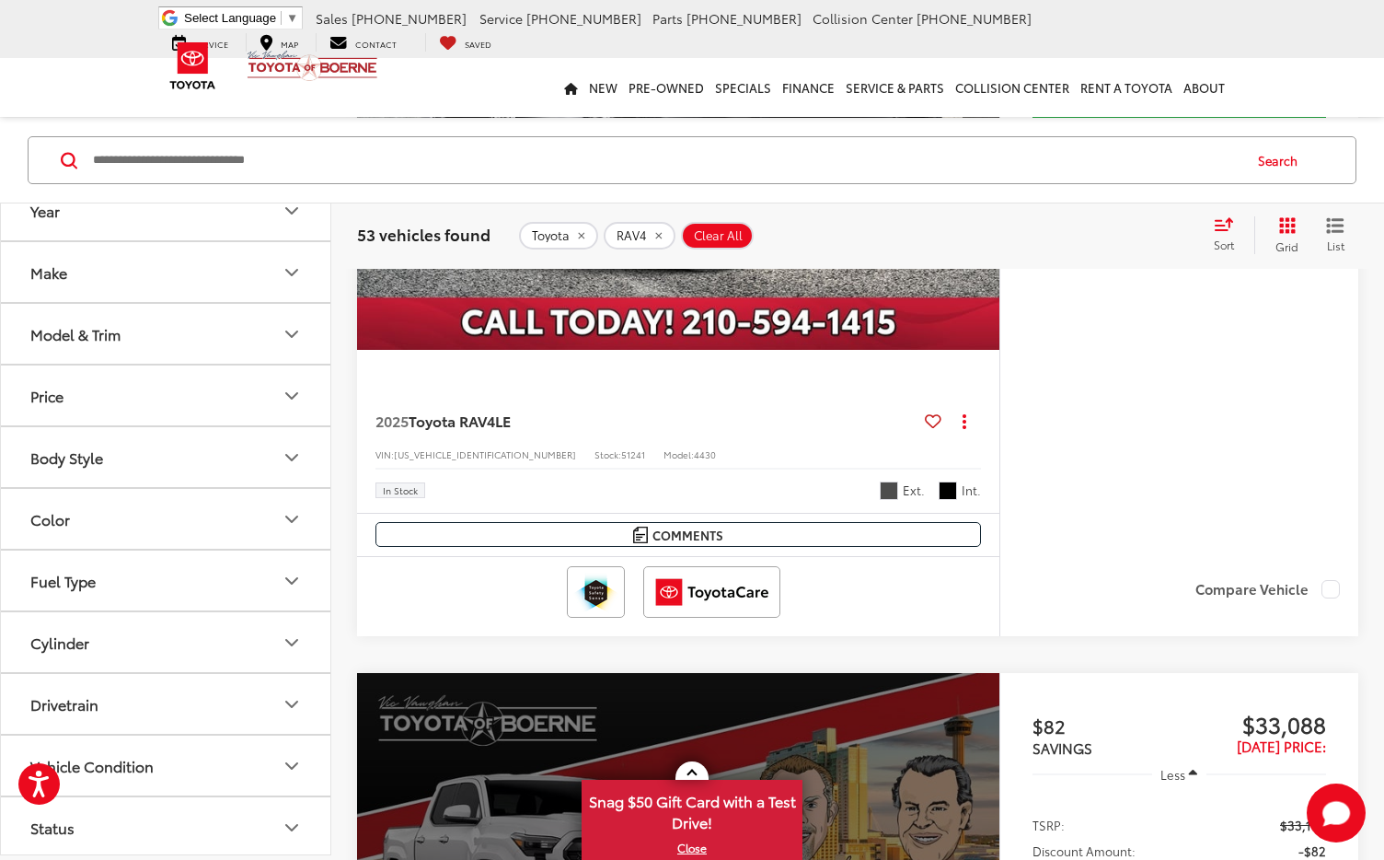
scroll to position [547, 0]
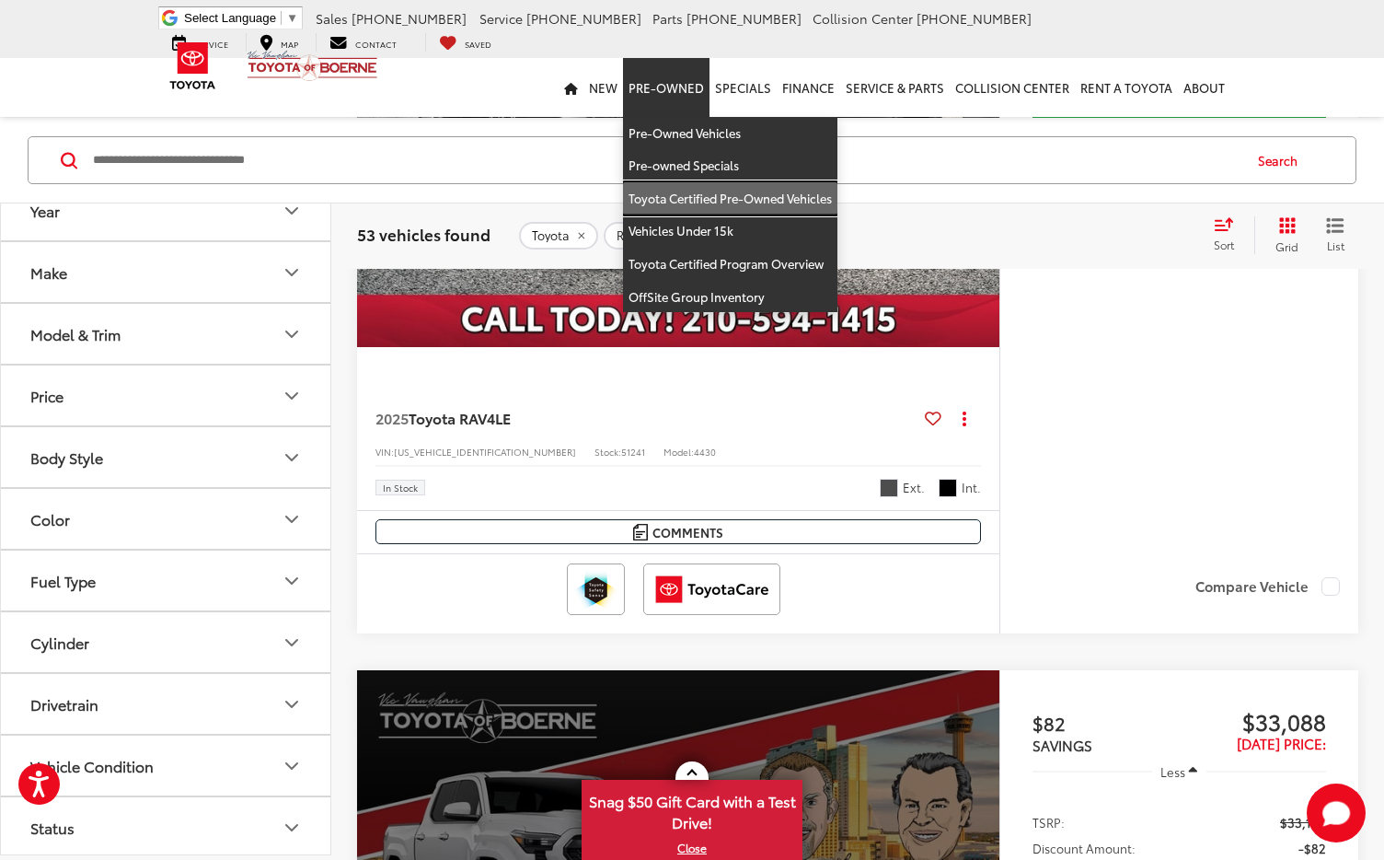
click at [699, 198] on link "Toyota Certified Pre-Owned Vehicles" at bounding box center [730, 198] width 214 height 33
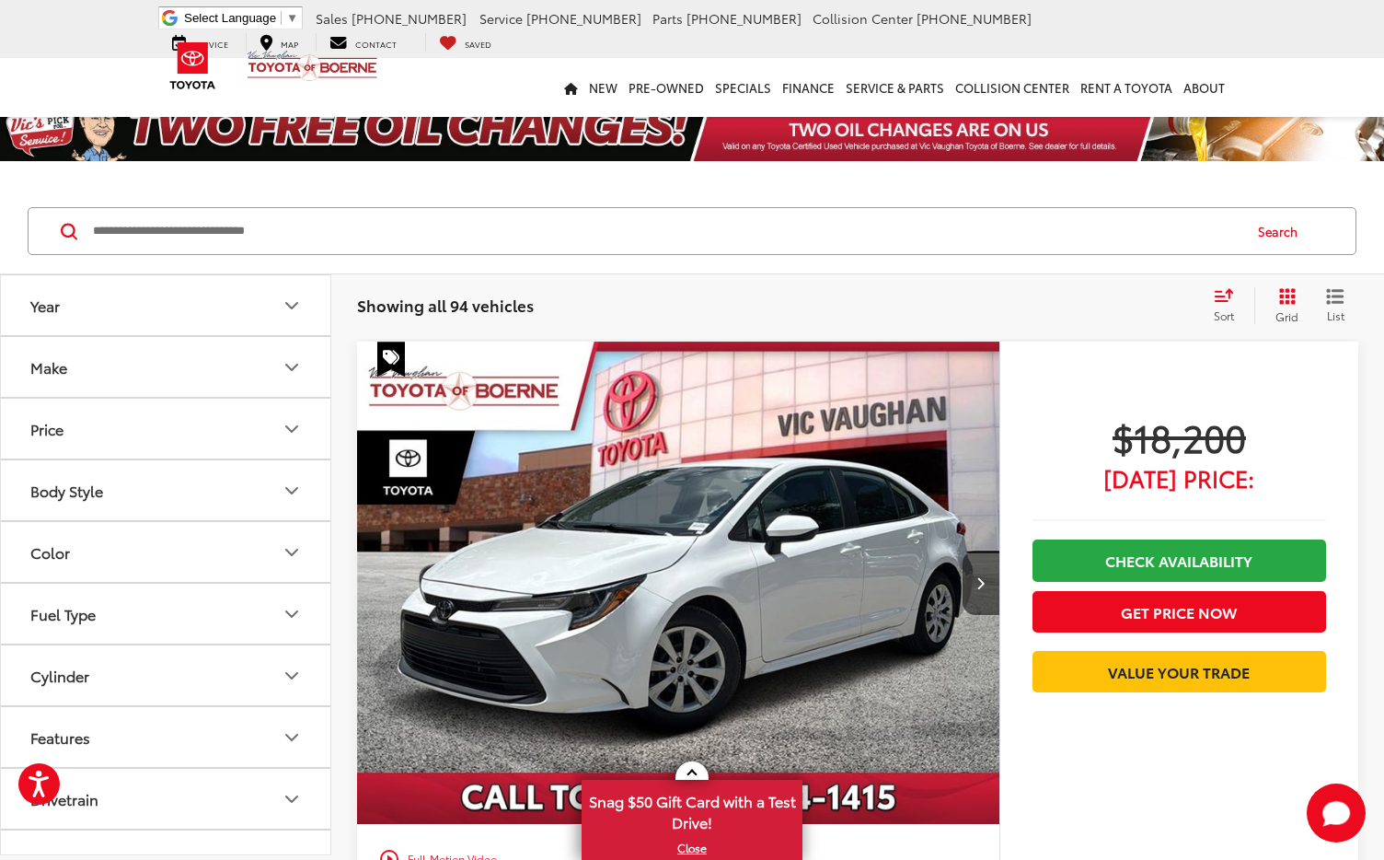
click at [283, 369] on icon "Make" at bounding box center [292, 367] width 22 height 22
click at [283, 338] on button "Body Style" at bounding box center [166, 308] width 331 height 60
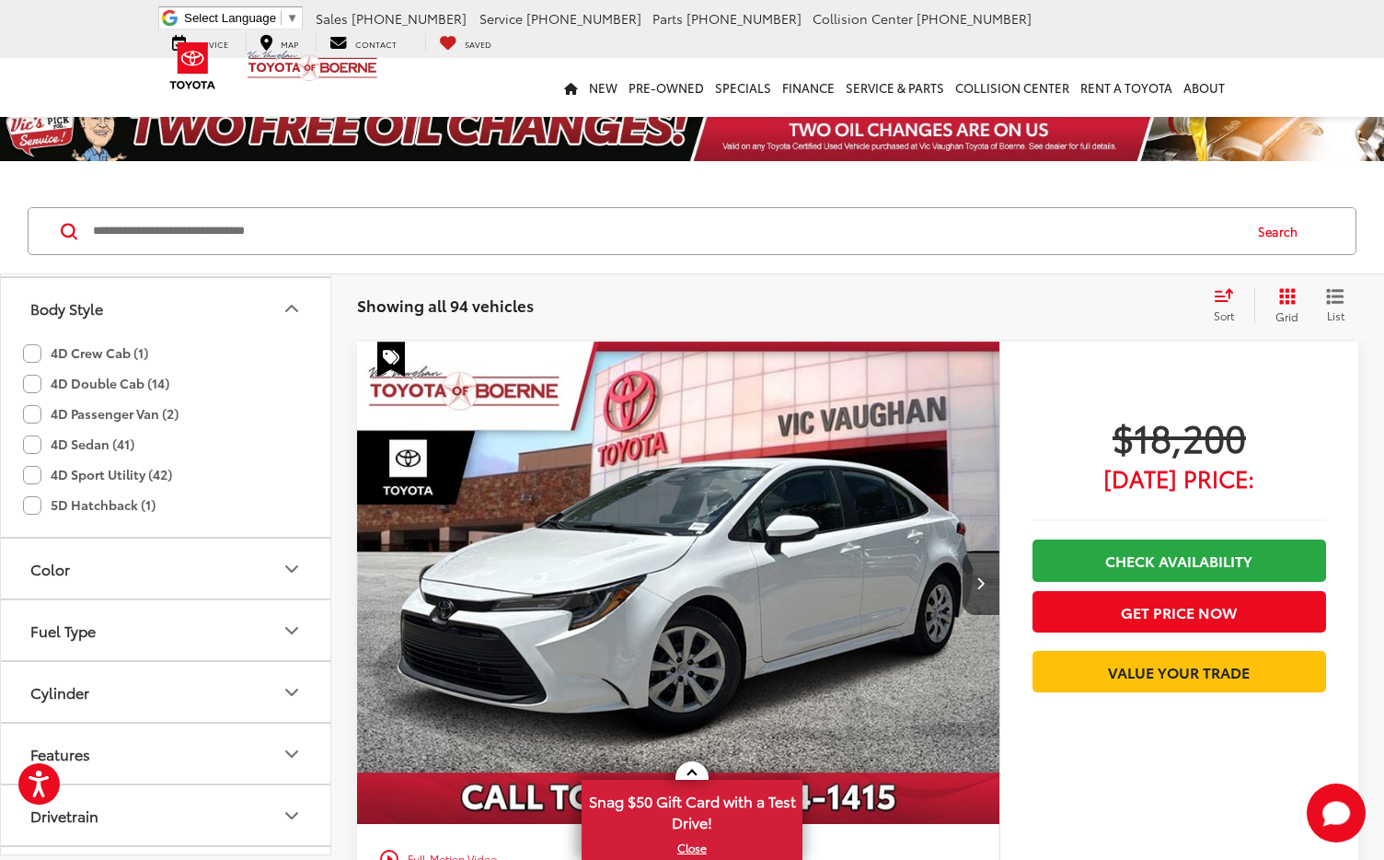
click at [16, 264] on div "Search" at bounding box center [692, 232] width 1384 height 86
click at [379, 214] on input "Search by Make, Model, or Keyword" at bounding box center [666, 231] width 1150 height 44
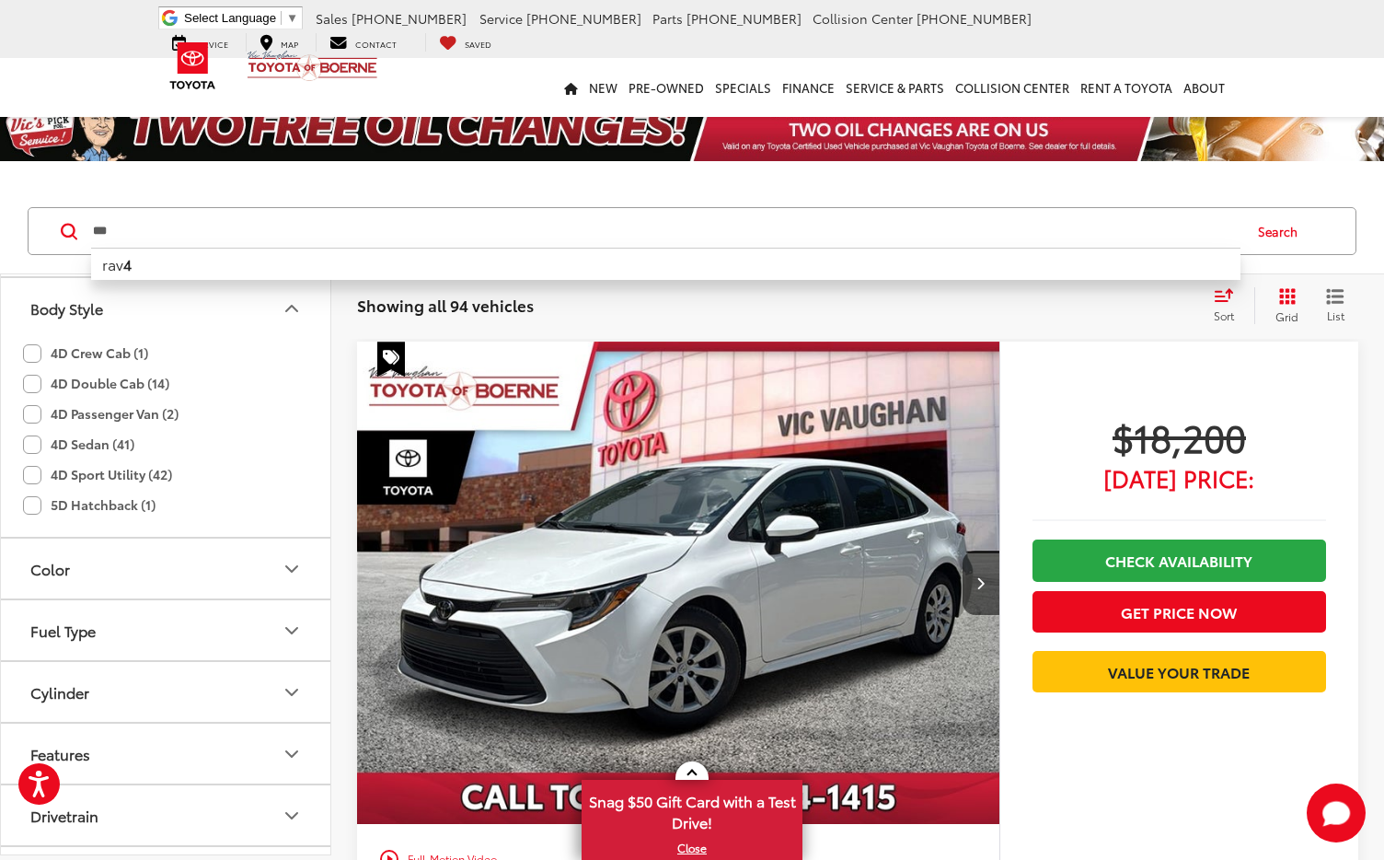
type input "***"
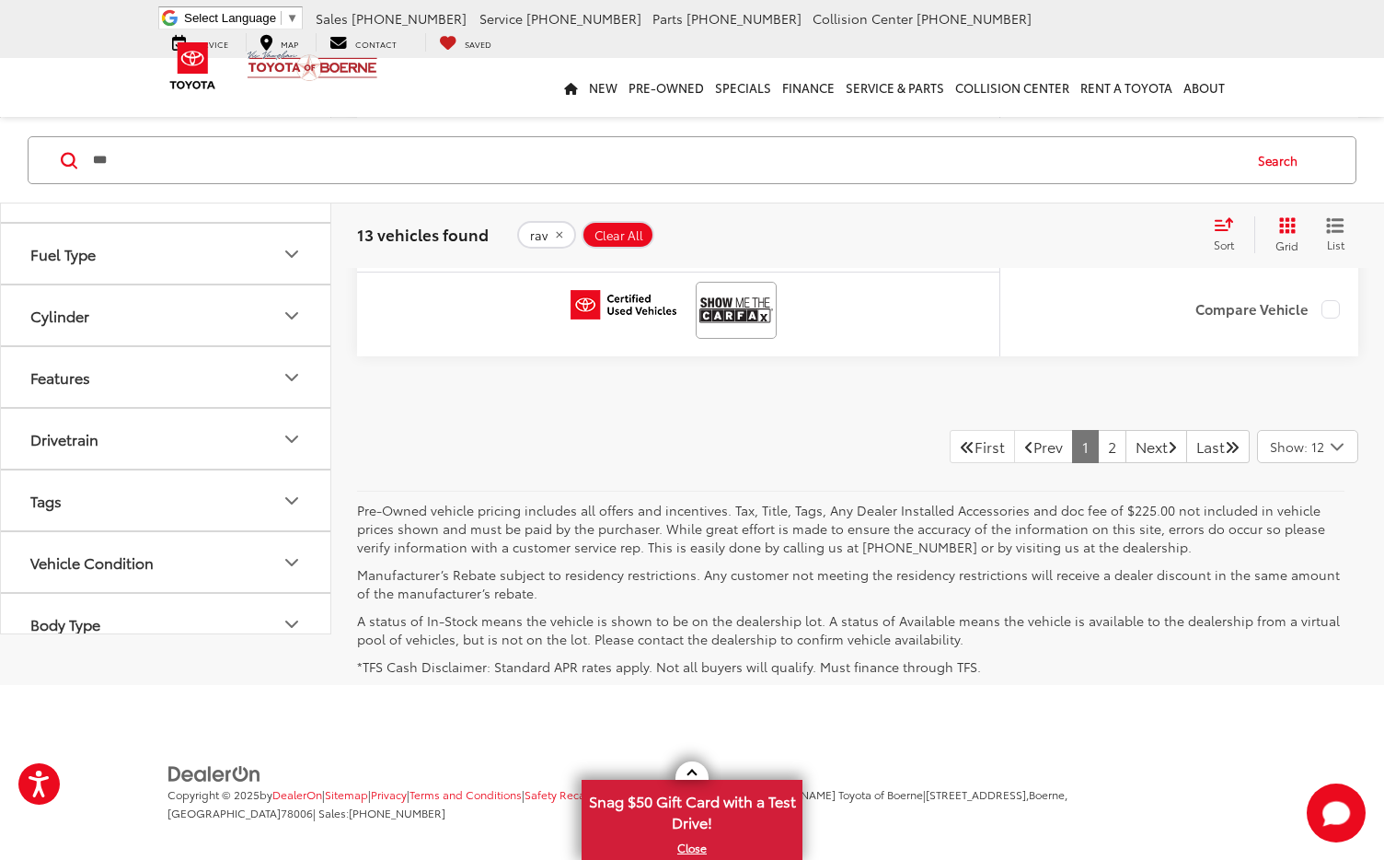
scroll to position [10078, 0]
click at [1098, 445] on link "2" at bounding box center [1112, 443] width 29 height 33
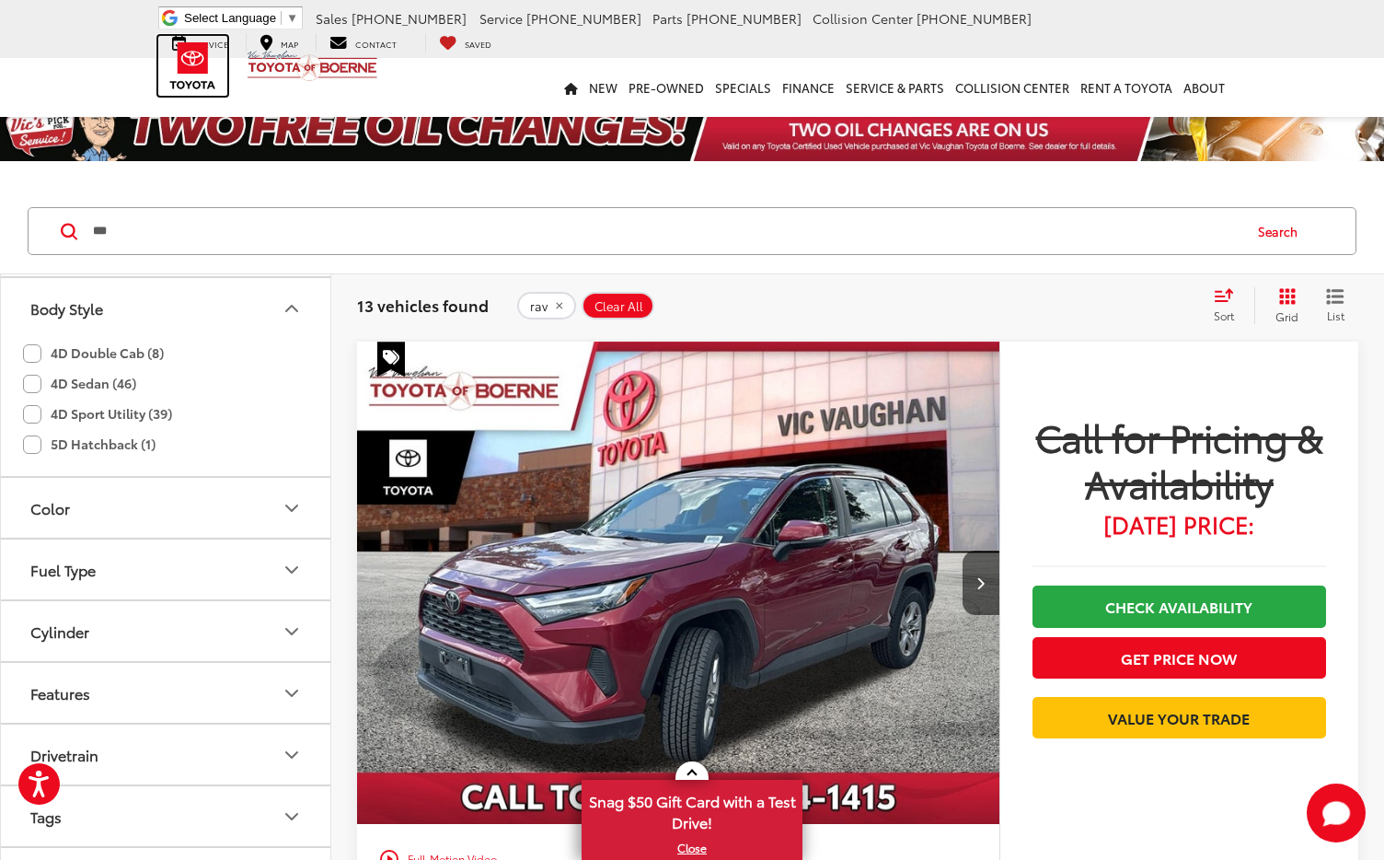
click at [190, 52] on img at bounding box center [192, 66] width 69 height 60
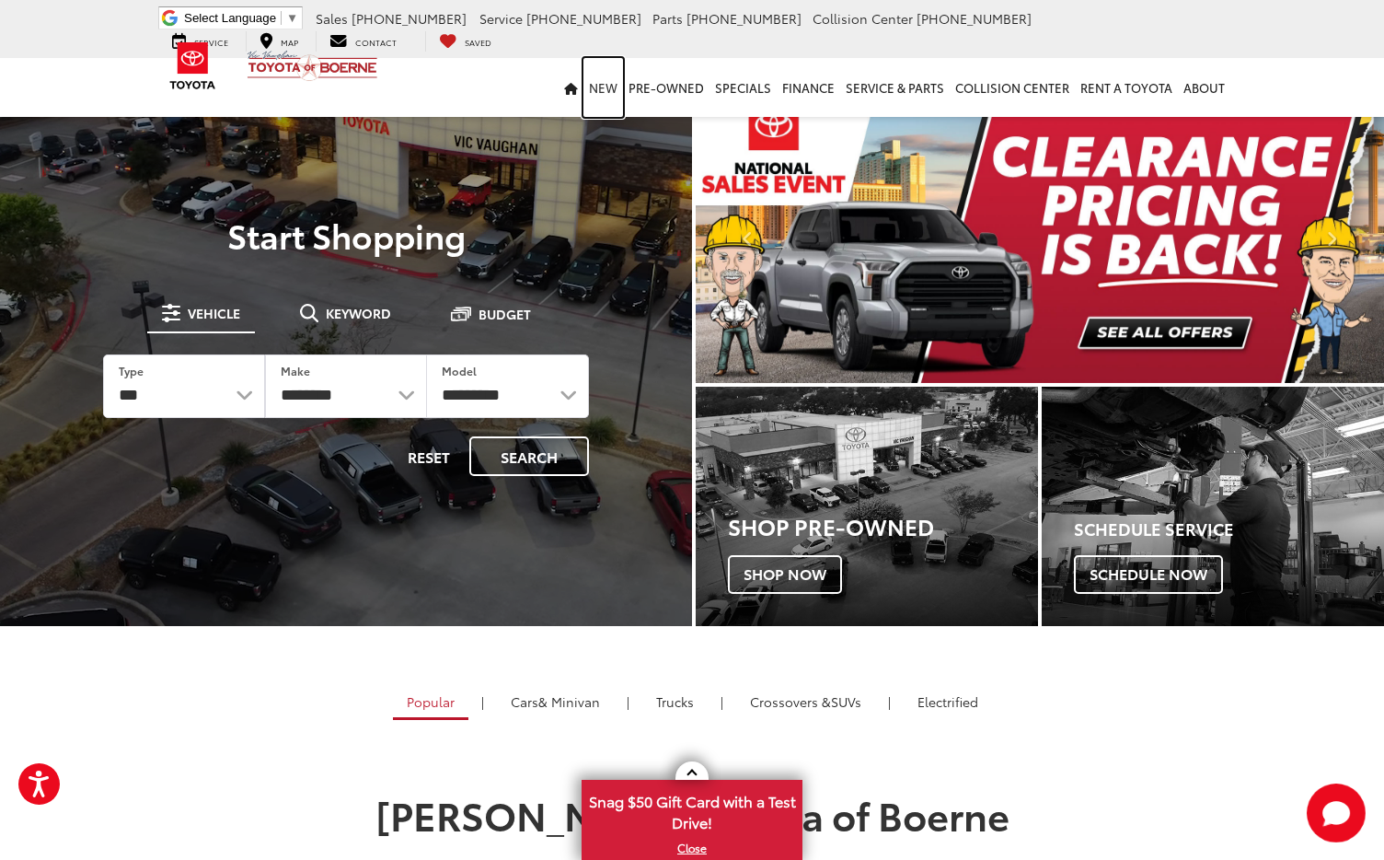
click at [602, 67] on link "New" at bounding box center [604, 87] width 40 height 59
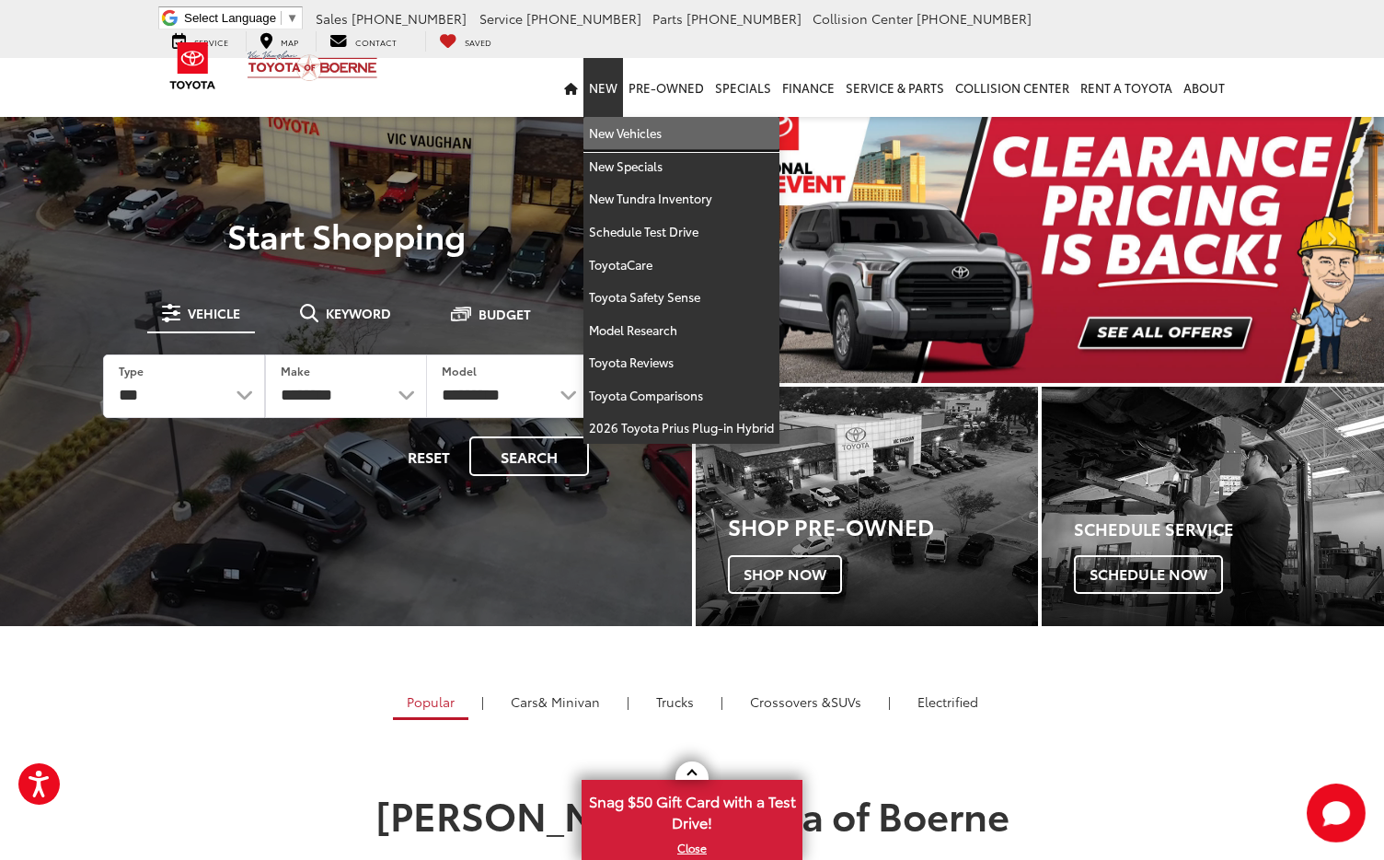
click at [646, 135] on link "New Vehicles" at bounding box center [682, 133] width 196 height 33
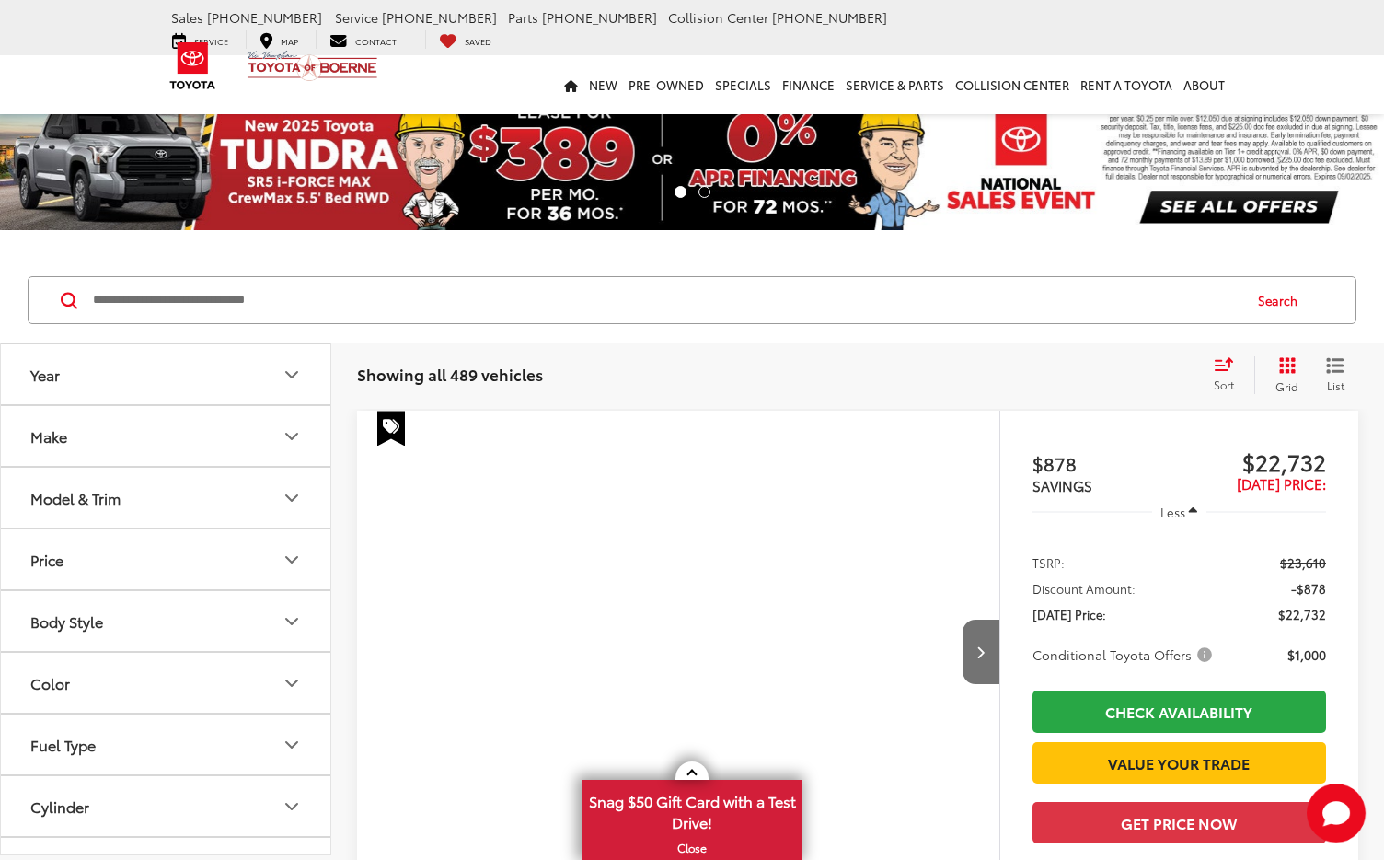
click at [265, 438] on button "Make" at bounding box center [166, 436] width 331 height 60
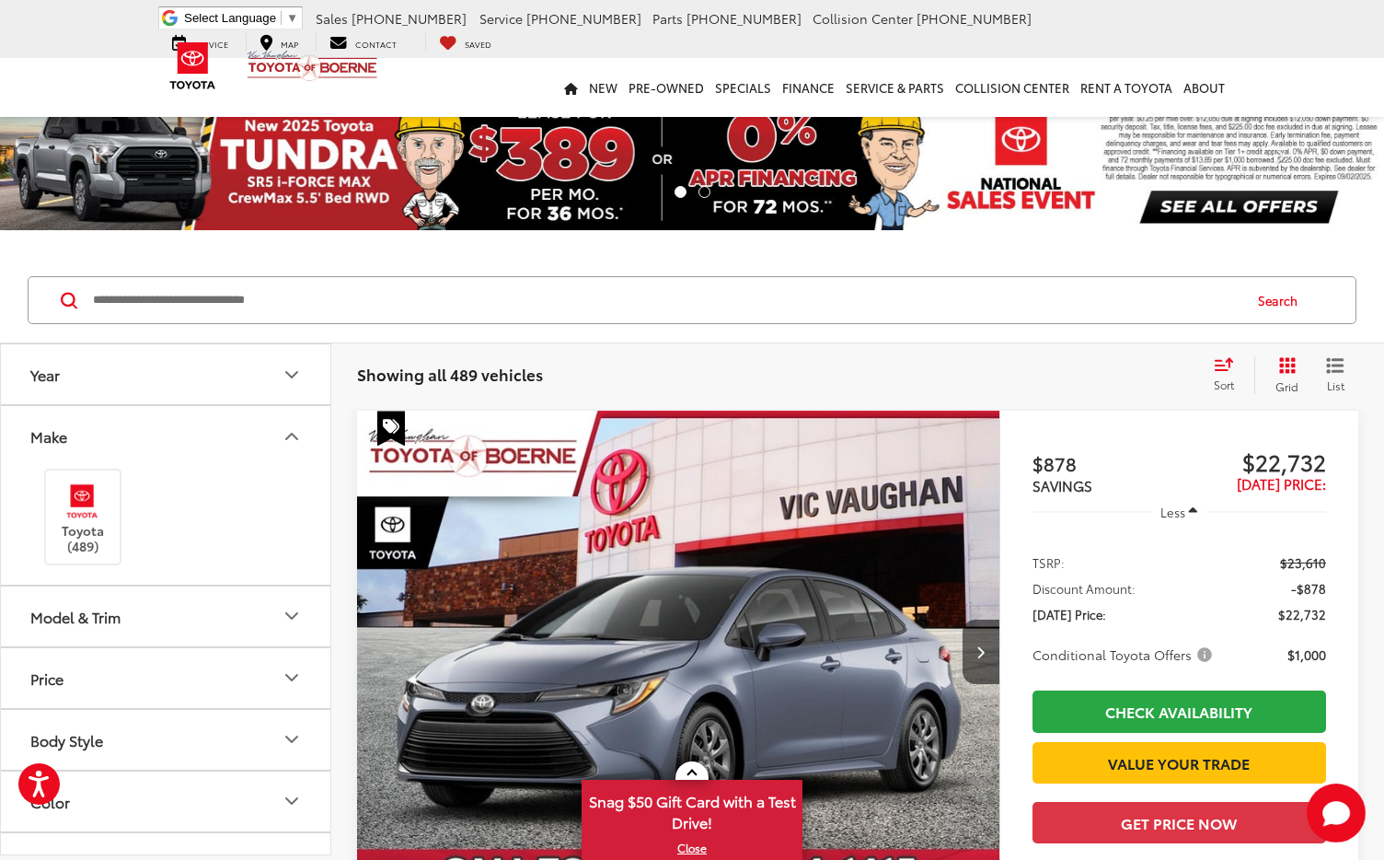
click at [303, 620] on button "Model & Trim" at bounding box center [166, 616] width 331 height 60
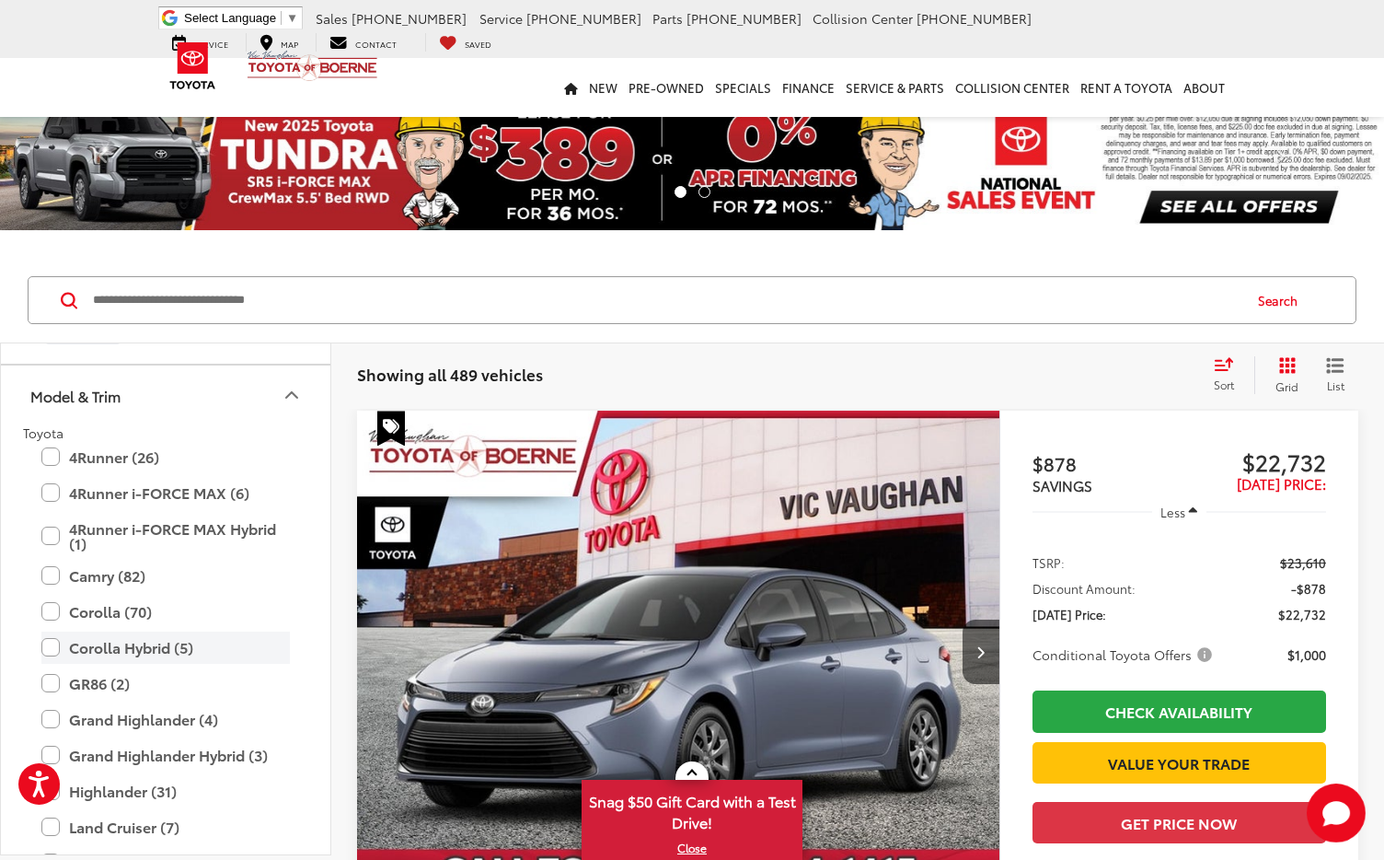
scroll to position [269, 0]
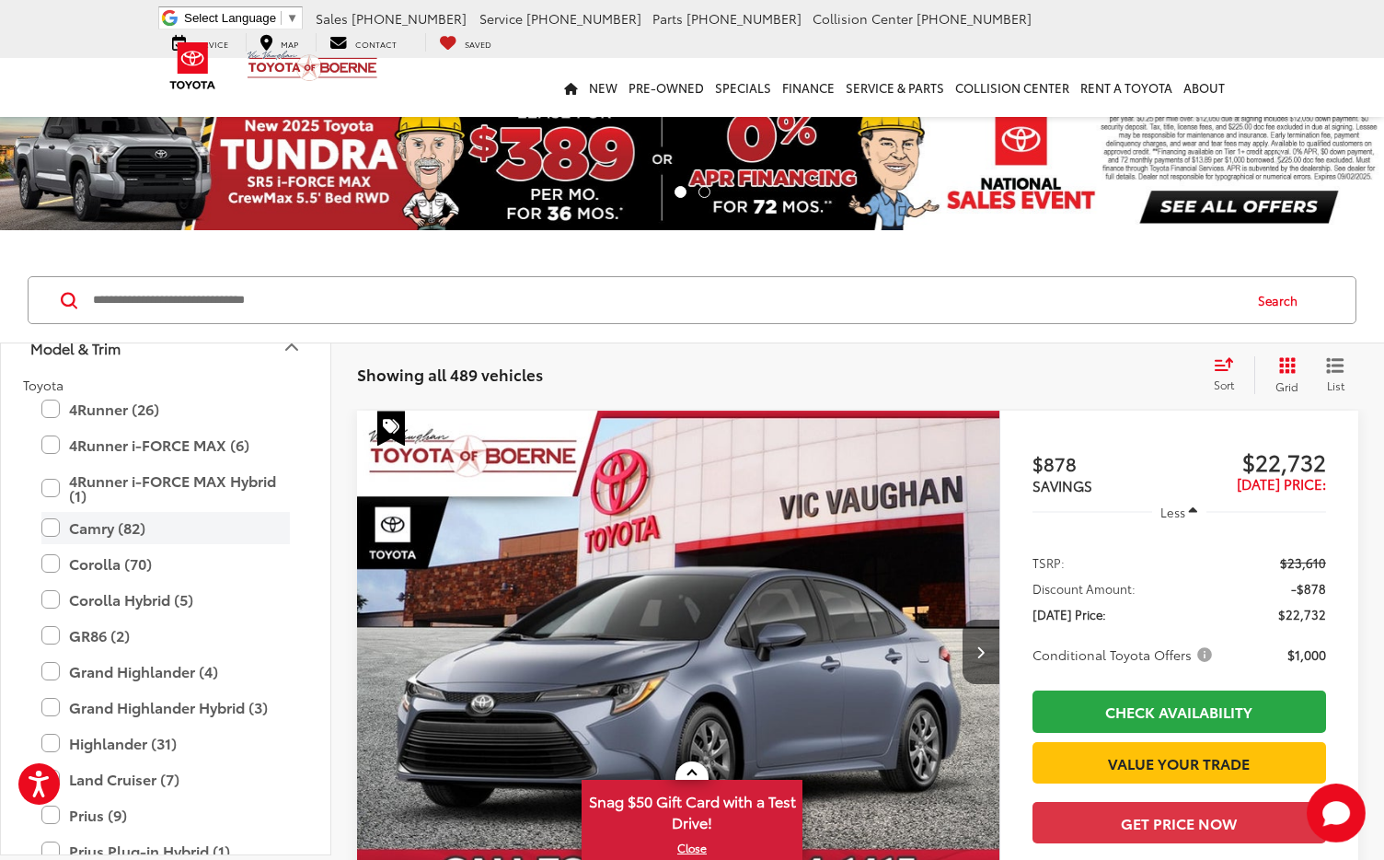
click at [50, 527] on label "Camry (82)" at bounding box center [165, 528] width 249 height 32
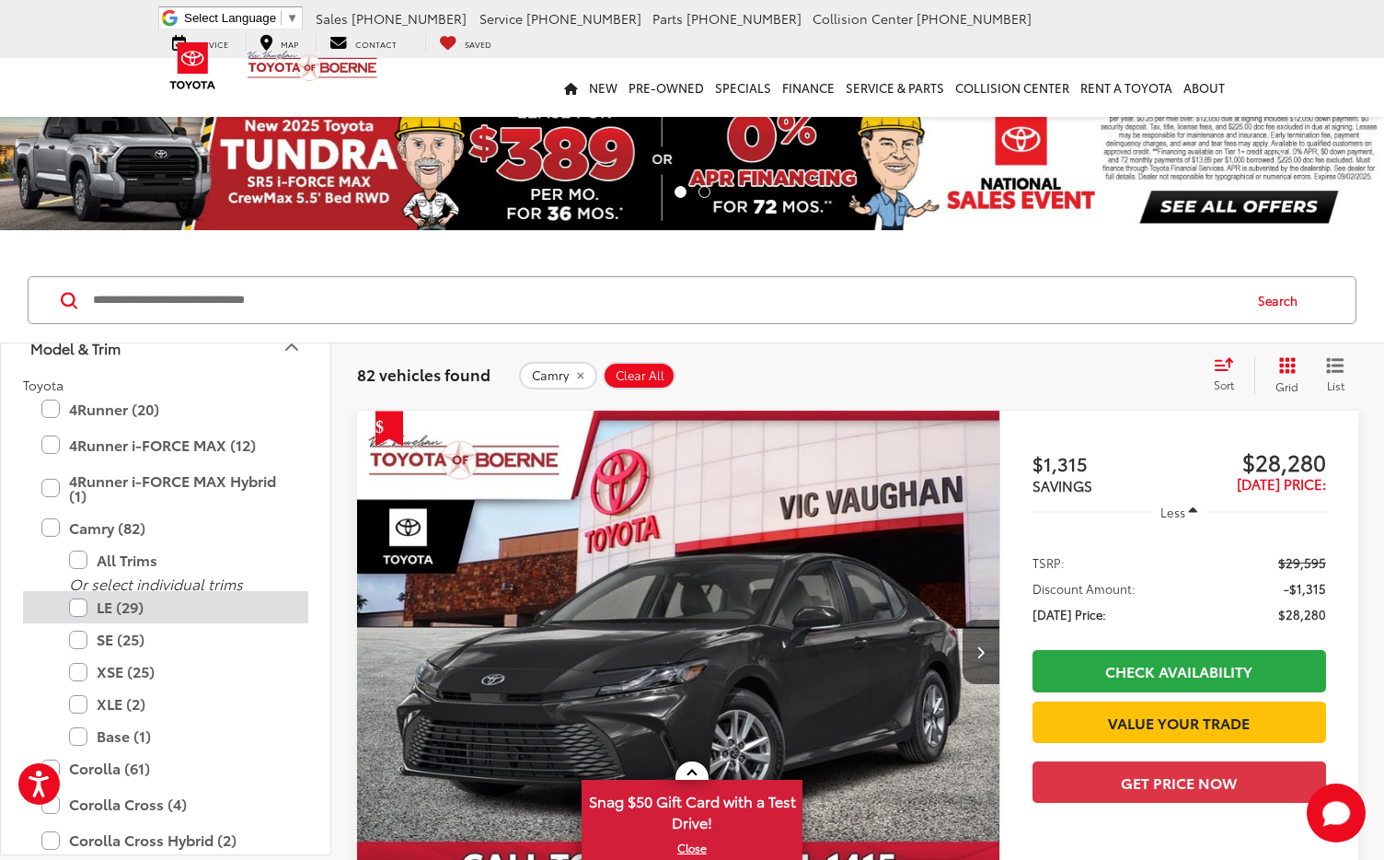
click at [80, 606] on label "LE (29)" at bounding box center [179, 607] width 221 height 32
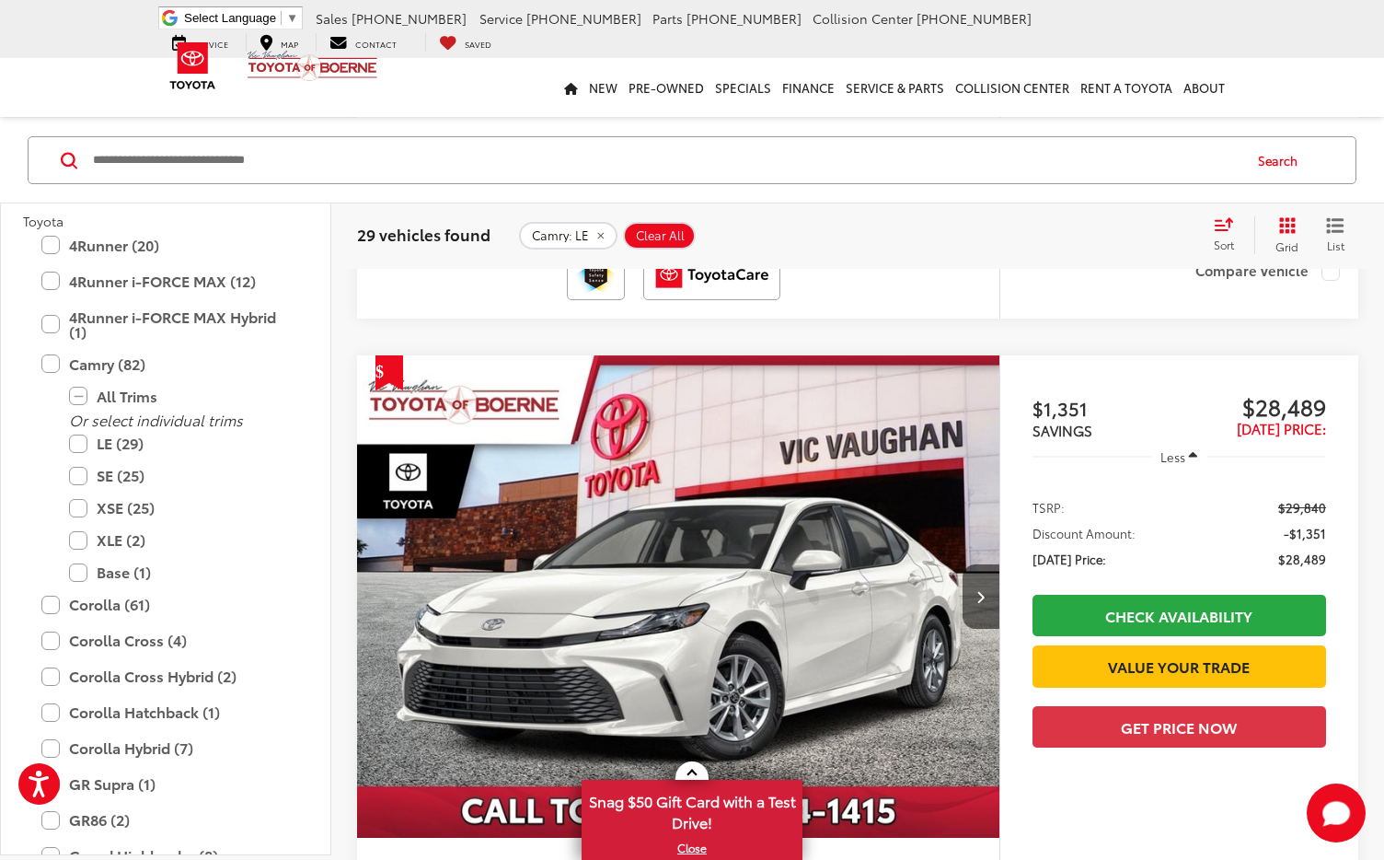
scroll to position [2534, 0]
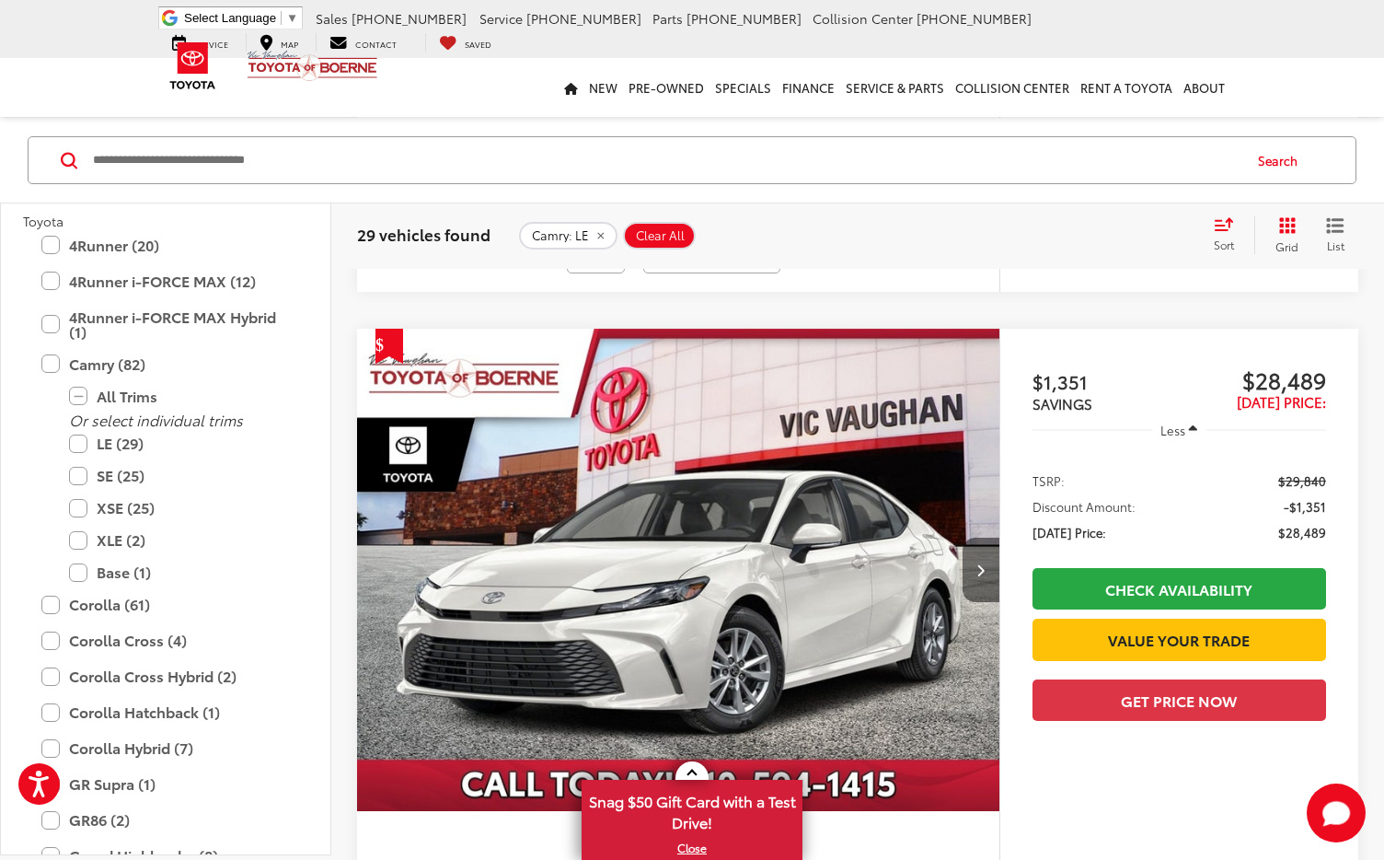
click at [977, 566] on icon "Next image" at bounding box center [981, 569] width 8 height 13
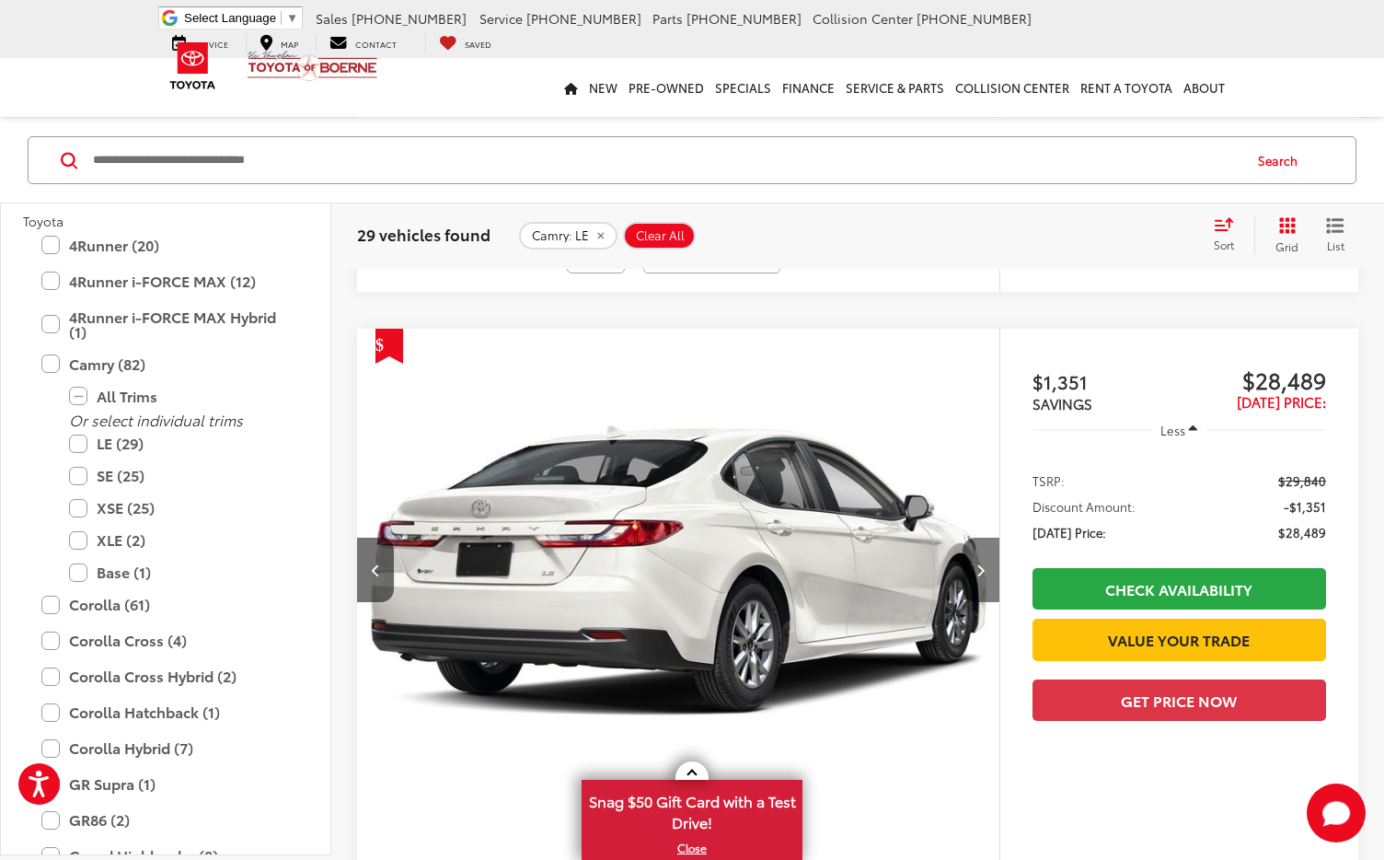
click at [977, 566] on icon "Next image" at bounding box center [981, 569] width 8 height 13
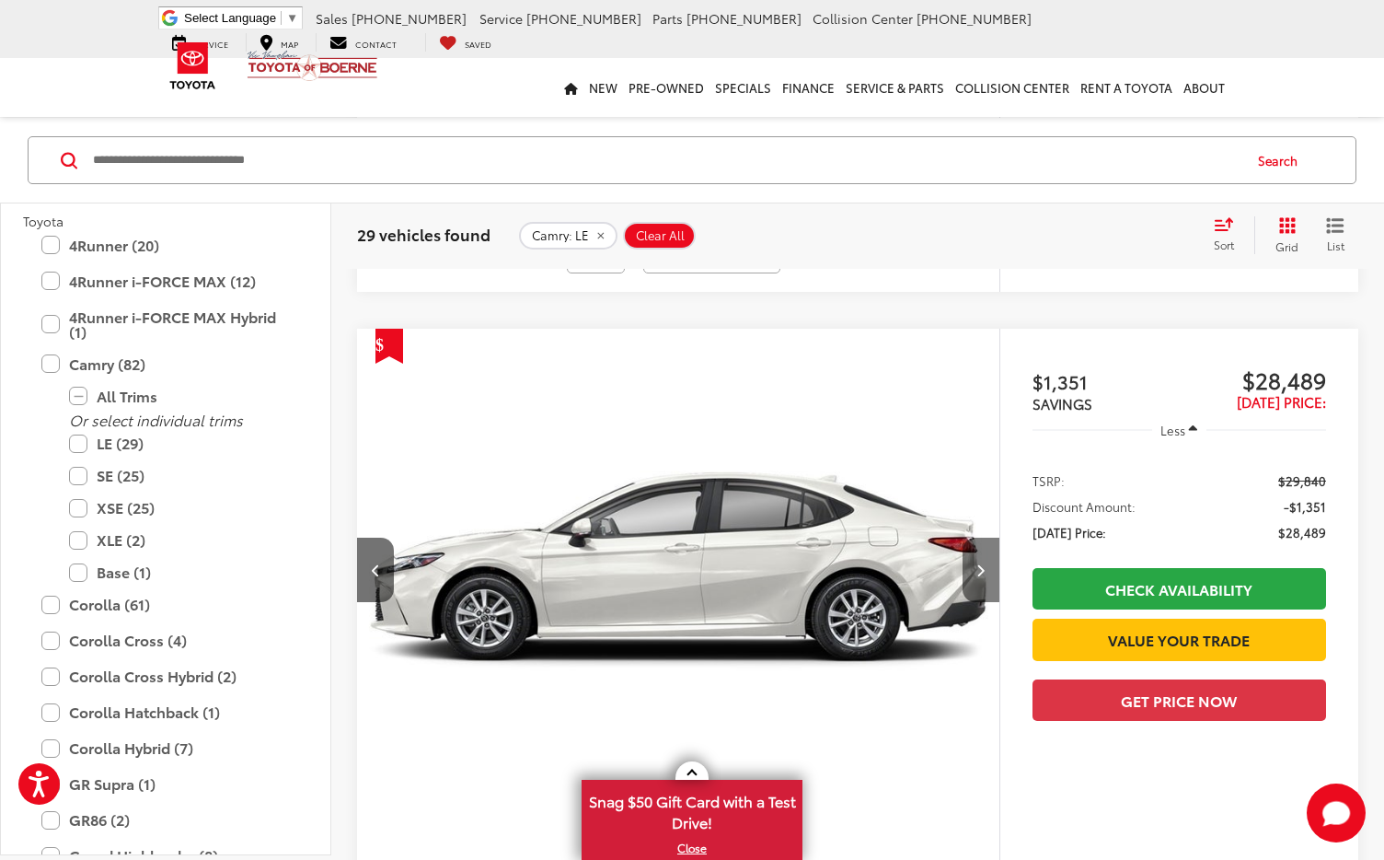
click at [977, 566] on icon "Next image" at bounding box center [981, 569] width 8 height 13
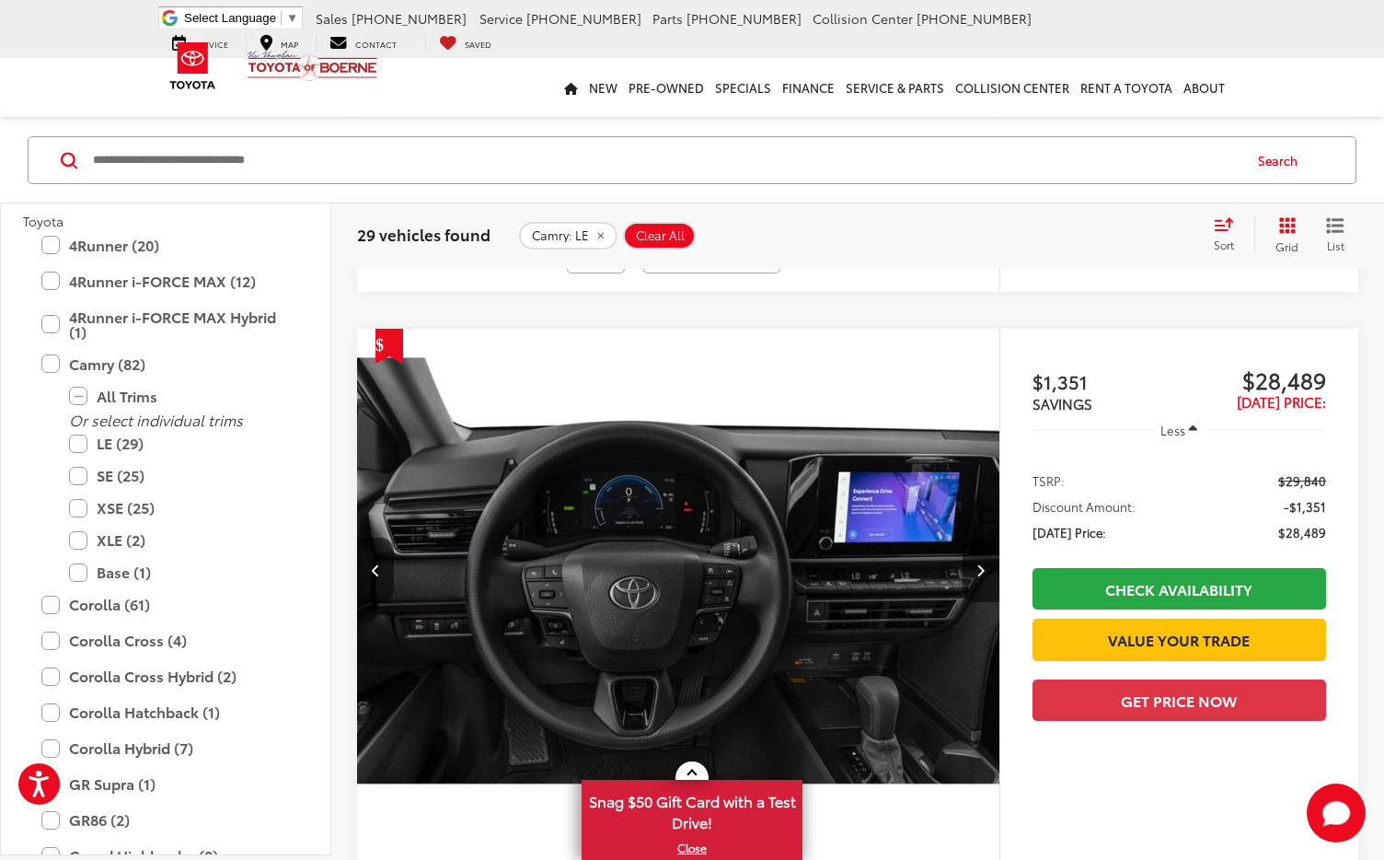
click at [977, 566] on icon "Next image" at bounding box center [981, 569] width 8 height 13
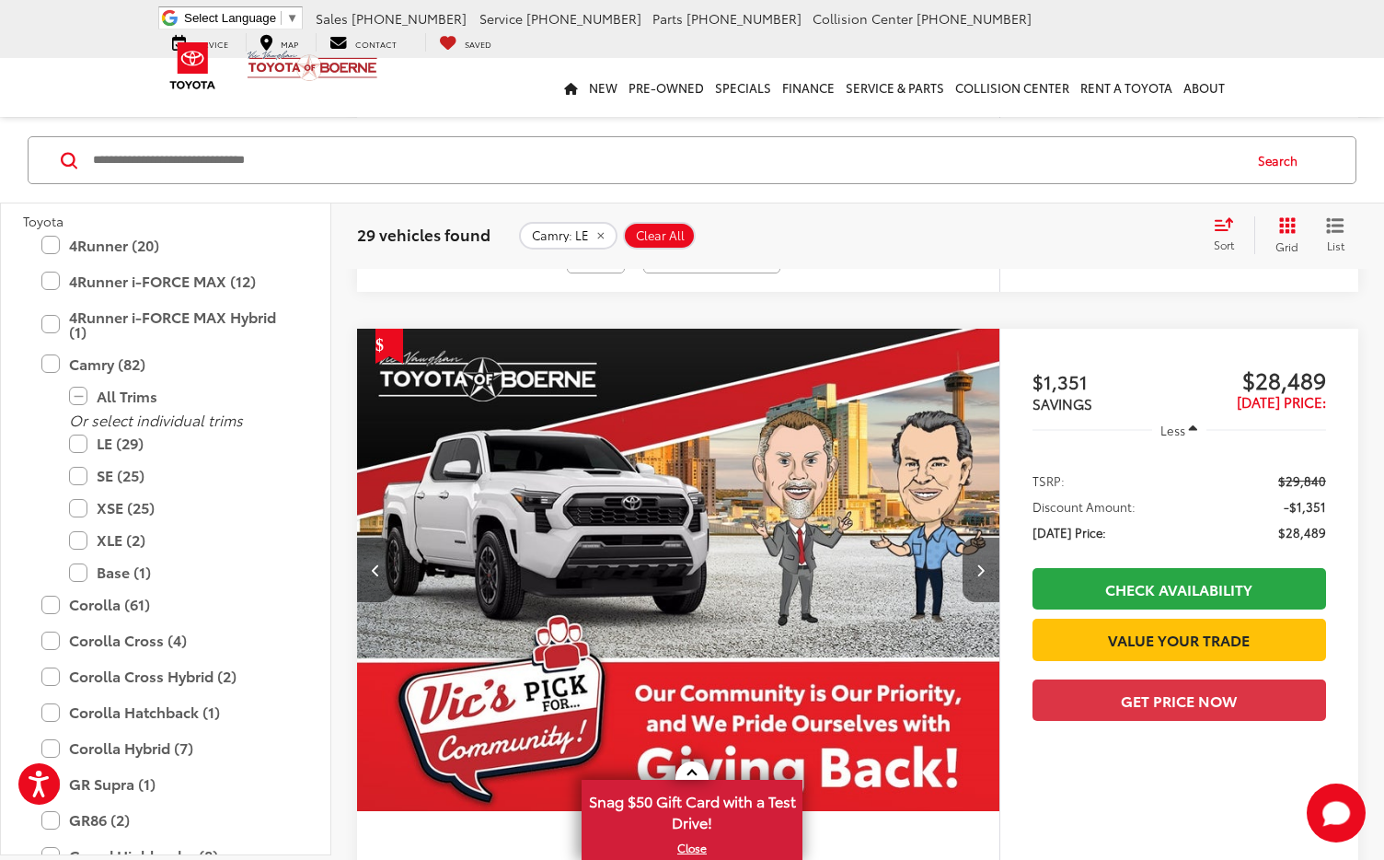
click at [977, 566] on icon "Next image" at bounding box center [981, 569] width 8 height 13
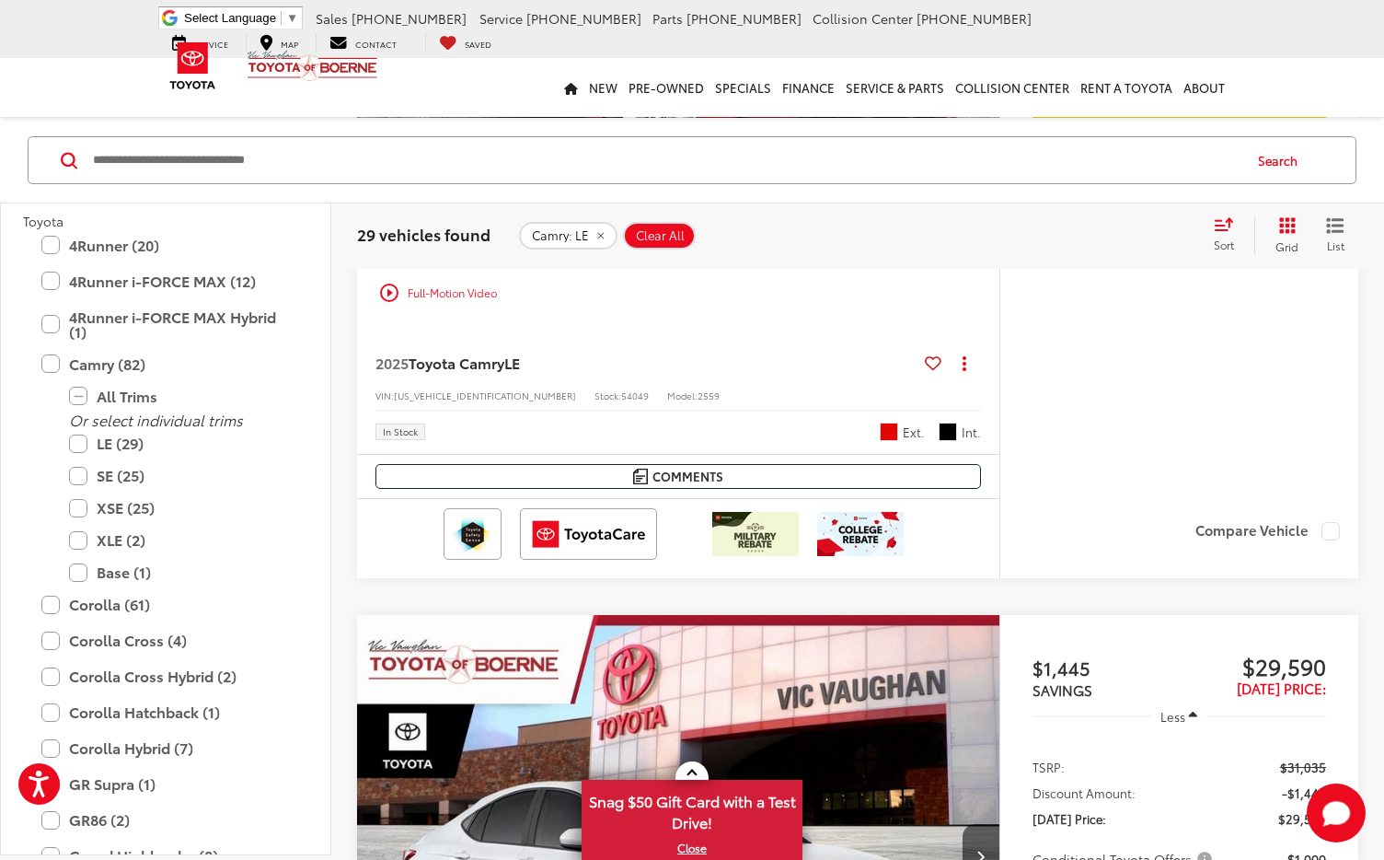
scroll to position [6342, 0]
